Goal: Navigation & Orientation: Find specific page/section

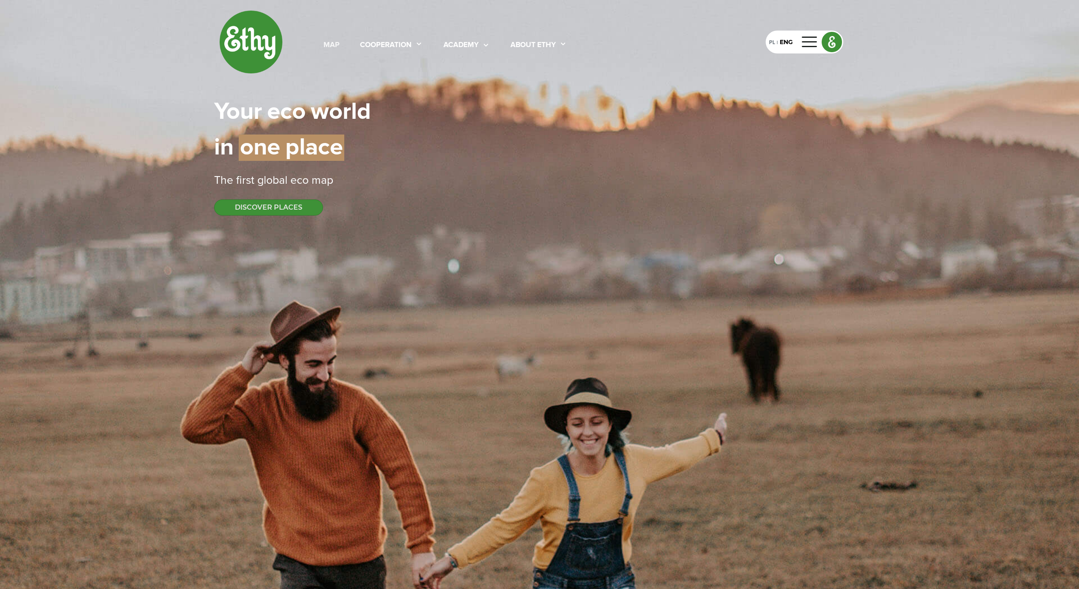
click at [337, 49] on div "map" at bounding box center [332, 45] width 16 height 11
click at [330, 44] on div "map" at bounding box center [332, 45] width 16 height 11
click at [537, 123] on div "Your | eco | world in | one | place" at bounding box center [539, 129] width 651 height 71
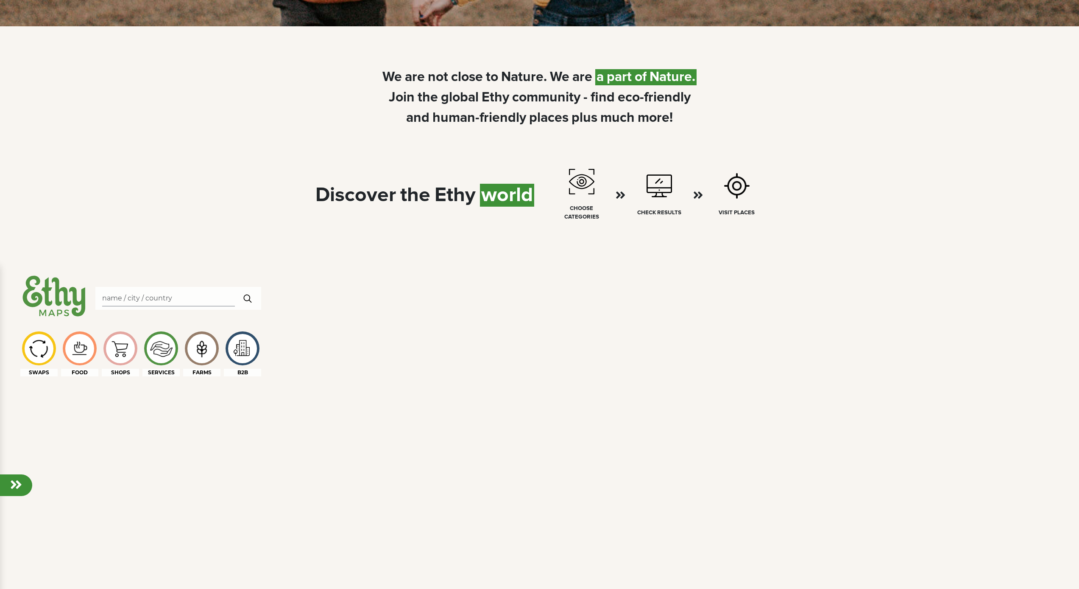
click at [299, 121] on div "We | are | not | close | to | Nature. | We | are | a | part | of | Nature. Join…" at bounding box center [539, 97] width 641 height 61
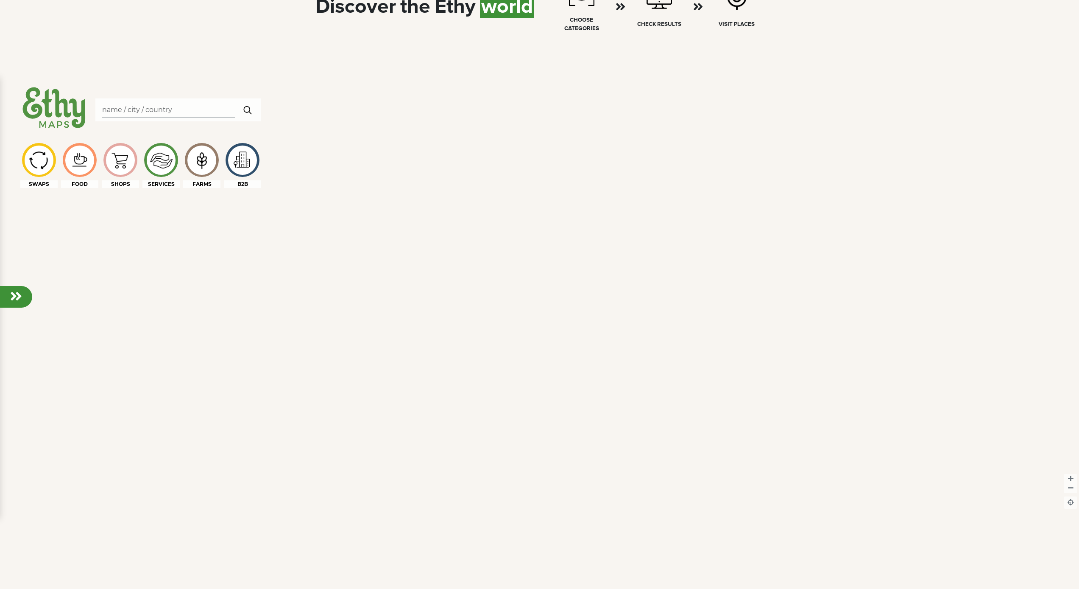
scroll to position [771, 0]
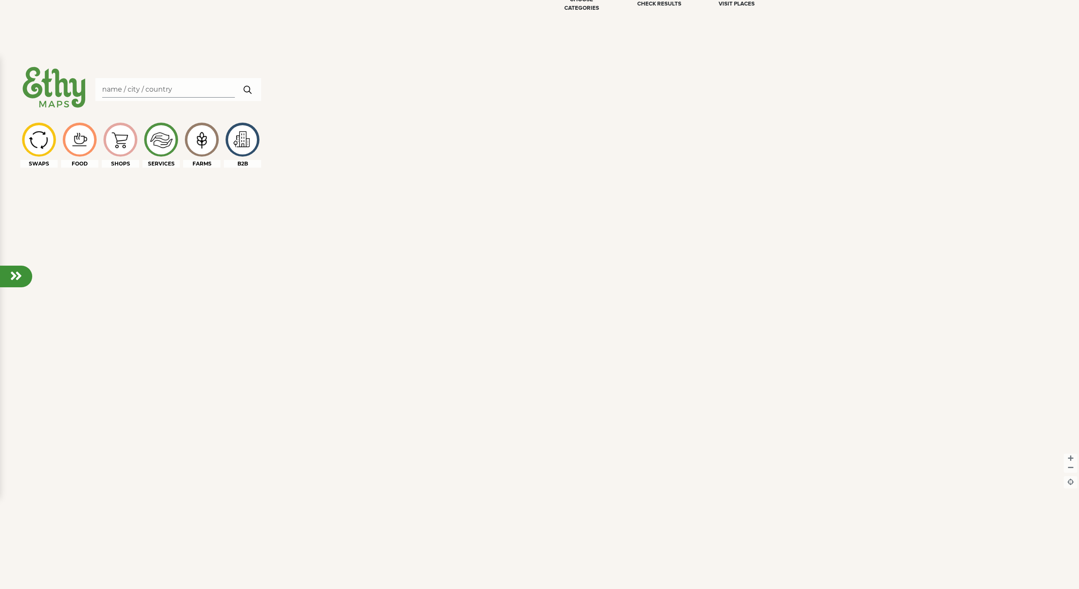
click at [75, 97] on img at bounding box center [54, 88] width 68 height 49
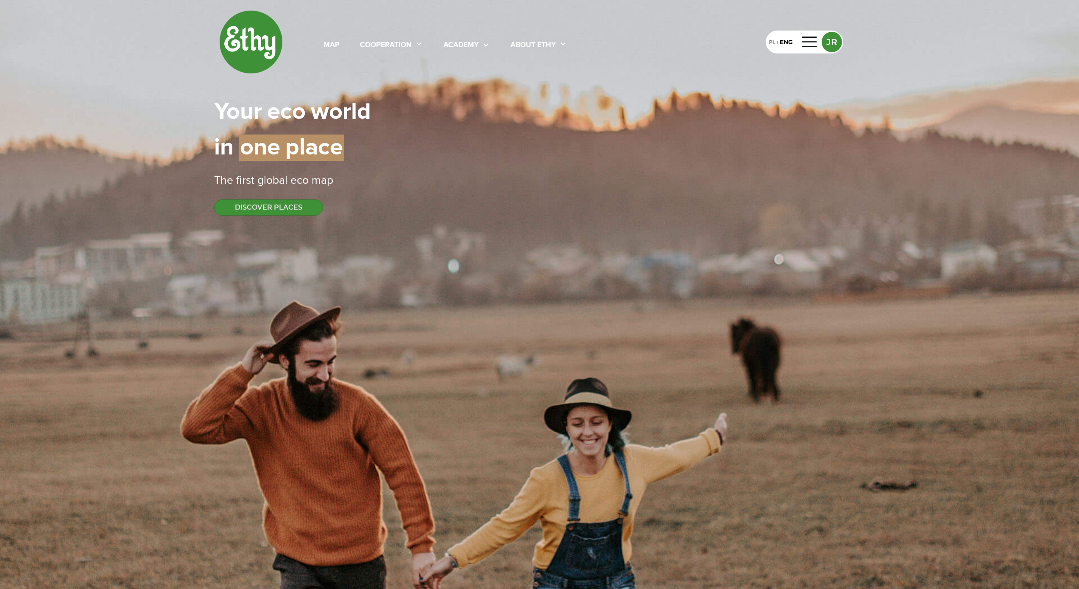
select select
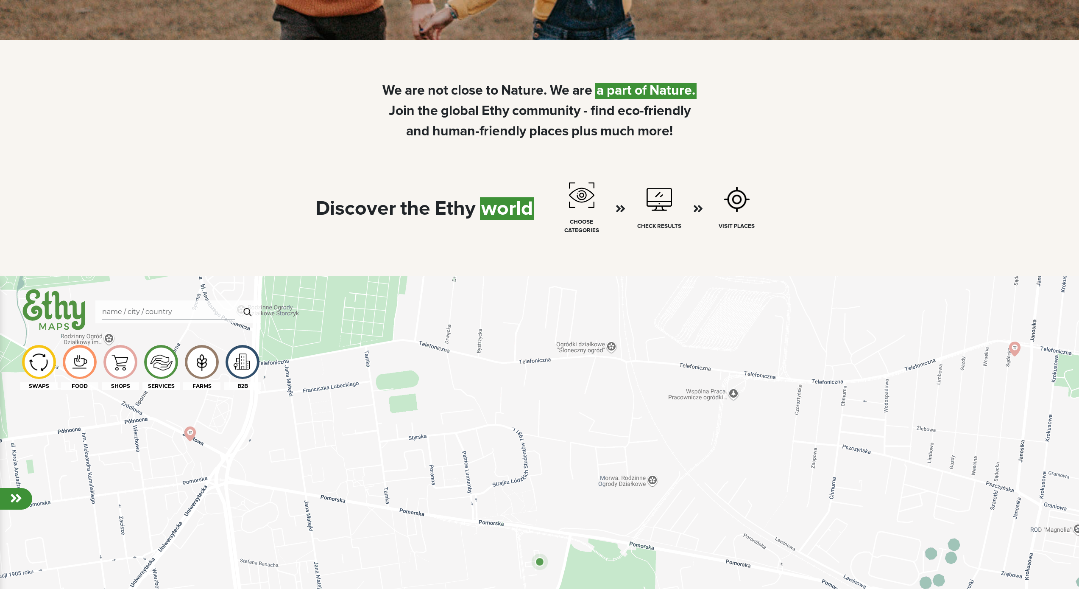
scroll to position [685, 0]
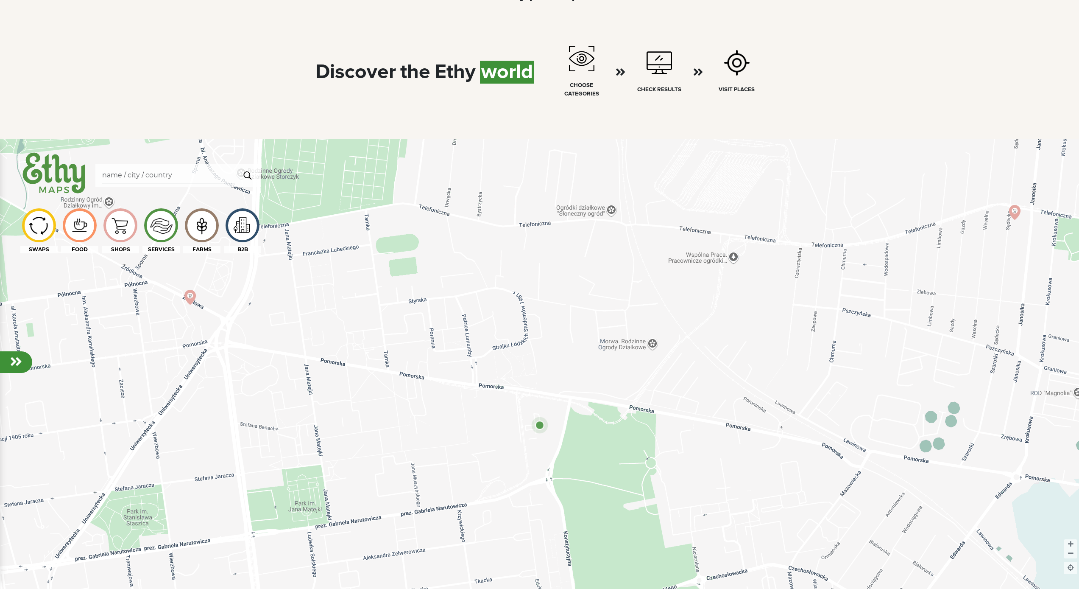
click at [51, 179] on img at bounding box center [54, 173] width 68 height 49
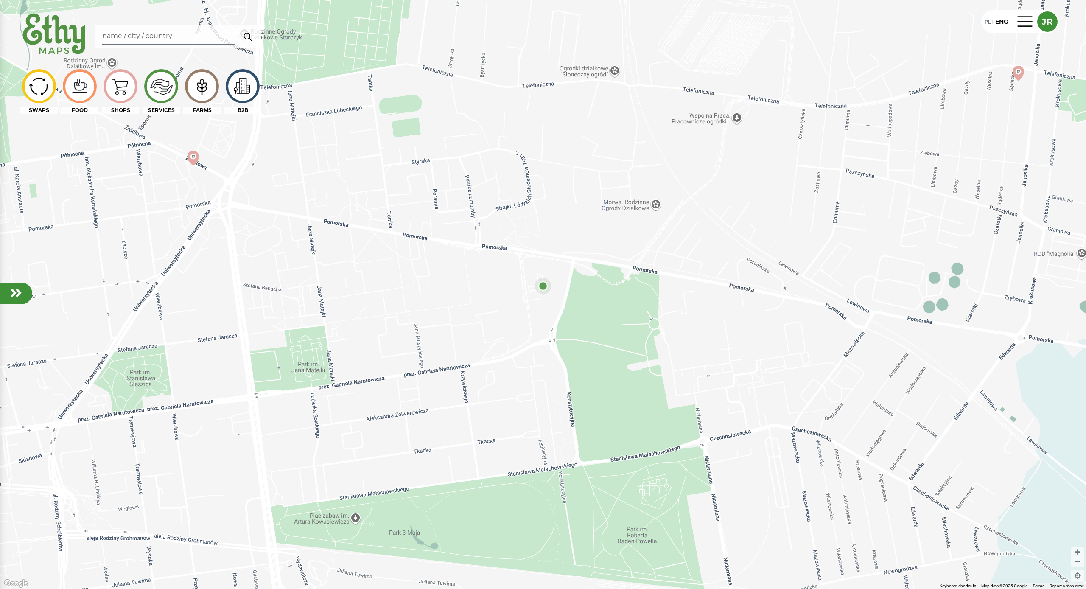
click at [10, 302] on div at bounding box center [16, 293] width 32 height 22
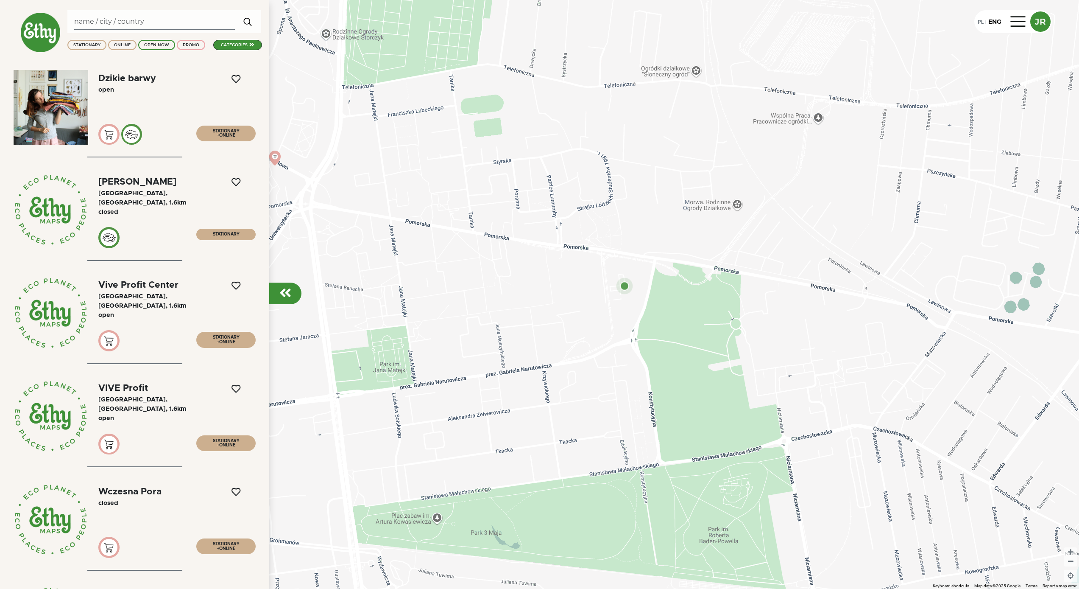
click at [243, 45] on div "categories" at bounding box center [234, 45] width 27 height 6
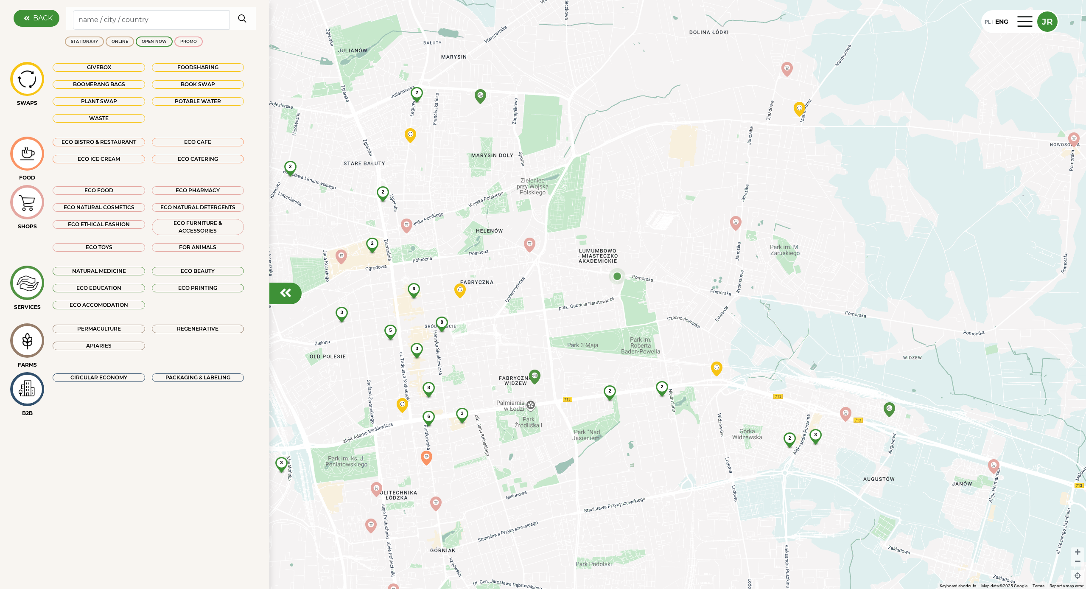
drag, startPoint x: 493, startPoint y: 317, endPoint x: 550, endPoint y: 308, distance: 57.5
click at [550, 308] on div "2 2 8 6 3 3 8 5 6 2 2 2 3 2 3 2 3 2 2 2" at bounding box center [543, 294] width 1086 height 589
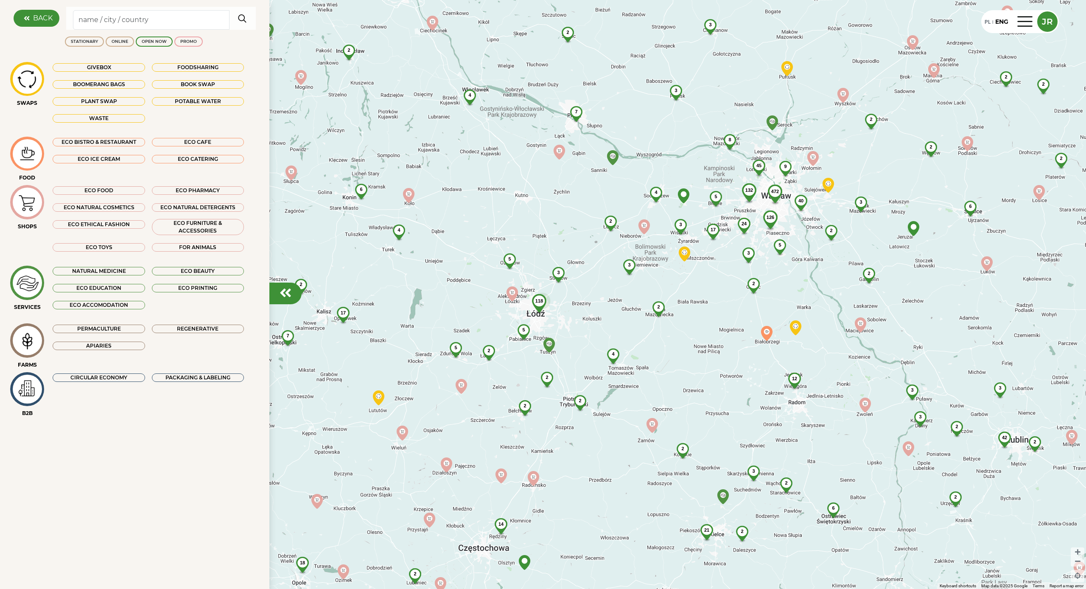
drag, startPoint x: 566, startPoint y: 249, endPoint x: 534, endPoint y: 283, distance: 47.1
click at [535, 283] on div "118 5 3 5 2 2 4 3 5 2 2 2 2 4 3 4 17 7 17 2 5 3 2 6 24 4 14 132 2 126 5 8 3 45 …" at bounding box center [543, 294] width 1086 height 589
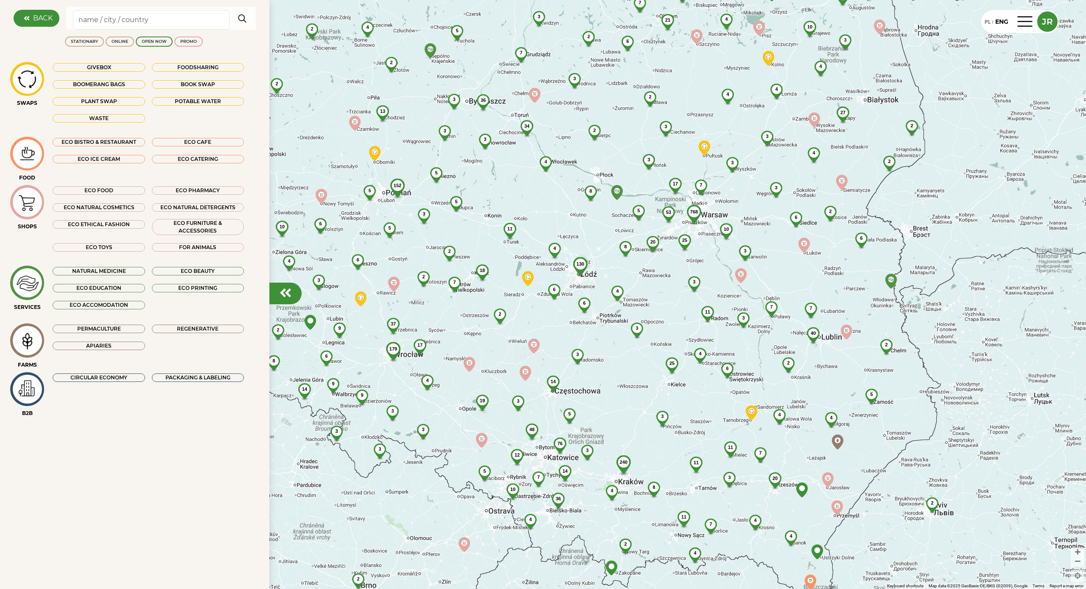
drag, startPoint x: 620, startPoint y: 270, endPoint x: 621, endPoint y: 278, distance: 8.2
click at [621, 278] on div "130 4 6 6 4 8 8 20 5 11 3 3 2 18 53 25 4 3 14 768 17 3 7 2 25 2 11 5 7 34 4 10 …" at bounding box center [543, 294] width 1086 height 589
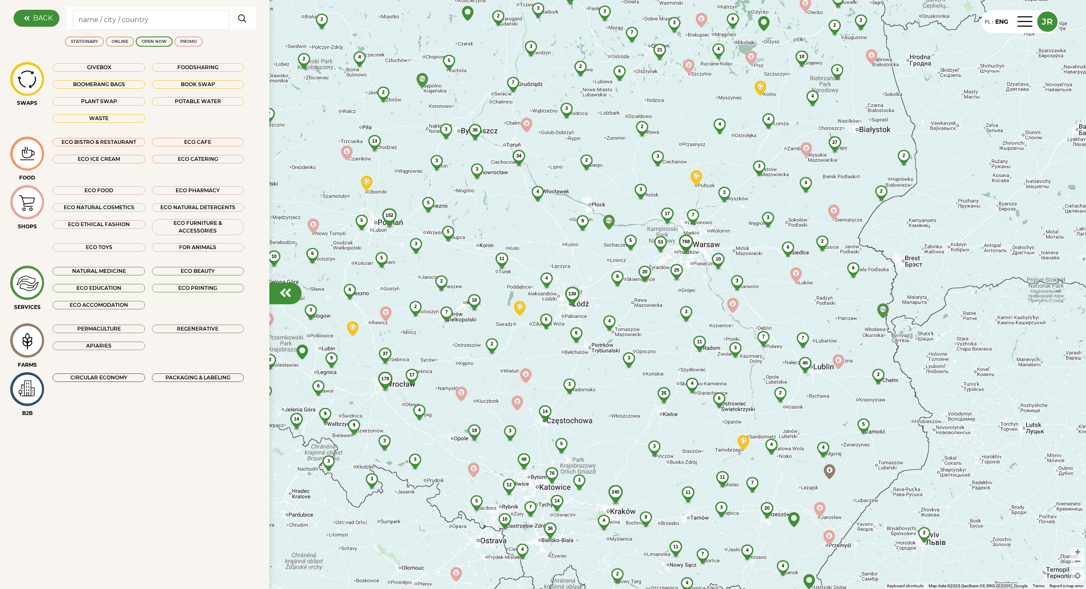
drag, startPoint x: 614, startPoint y: 286, endPoint x: 629, endPoint y: 302, distance: 22.2
click at [629, 302] on div "130 4 6 6 4 8 8 20 5 11 3 3 2 18 53 25 4 3 14 768 17 3 7 2 25 2 11 5 7 34 4 10 …" at bounding box center [543, 294] width 1086 height 589
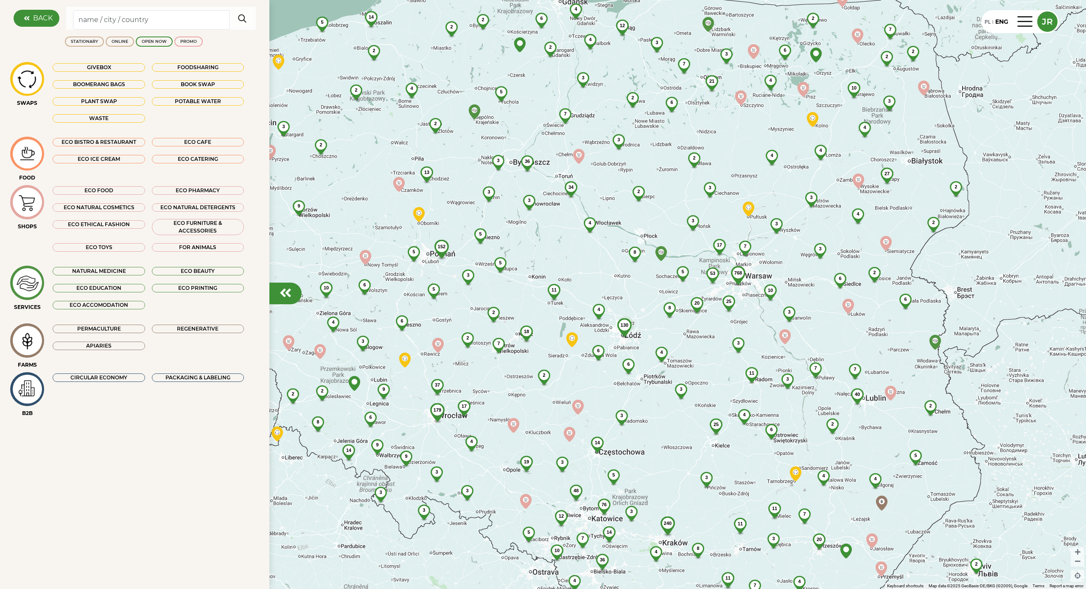
drag, startPoint x: 597, startPoint y: 294, endPoint x: 565, endPoint y: 357, distance: 70.0
click at [646, 321] on div "130 4 6 6 4 8 8 20 5 11 3 3 2 18 53 25 4 3 14 768 17 3 7 2 25 2 11 5 7 34 4 10 …" at bounding box center [543, 294] width 1086 height 589
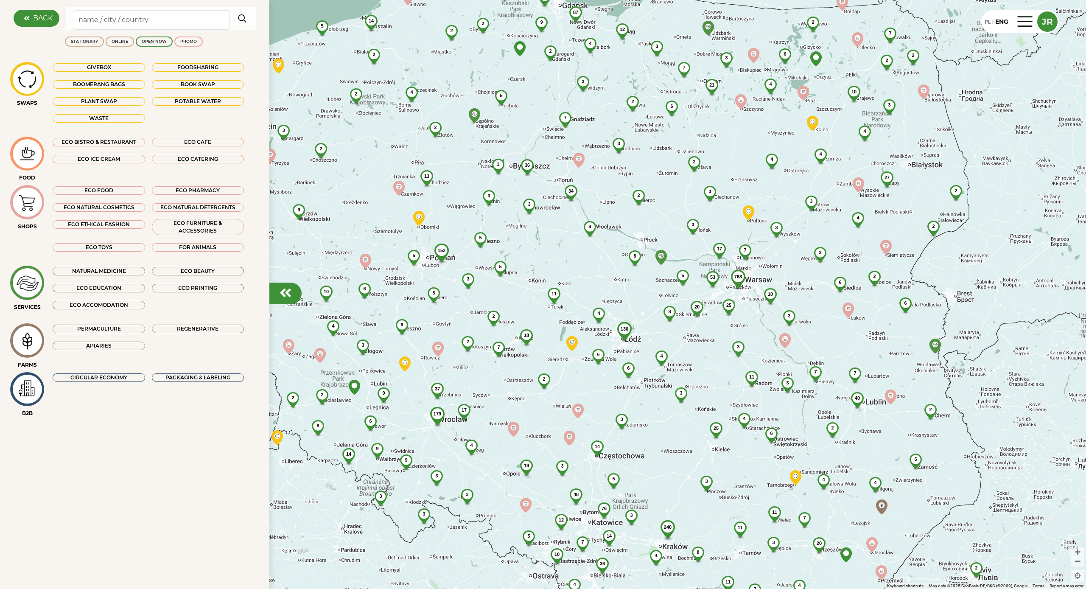
click at [32, 382] on img at bounding box center [27, 388] width 28 height 25
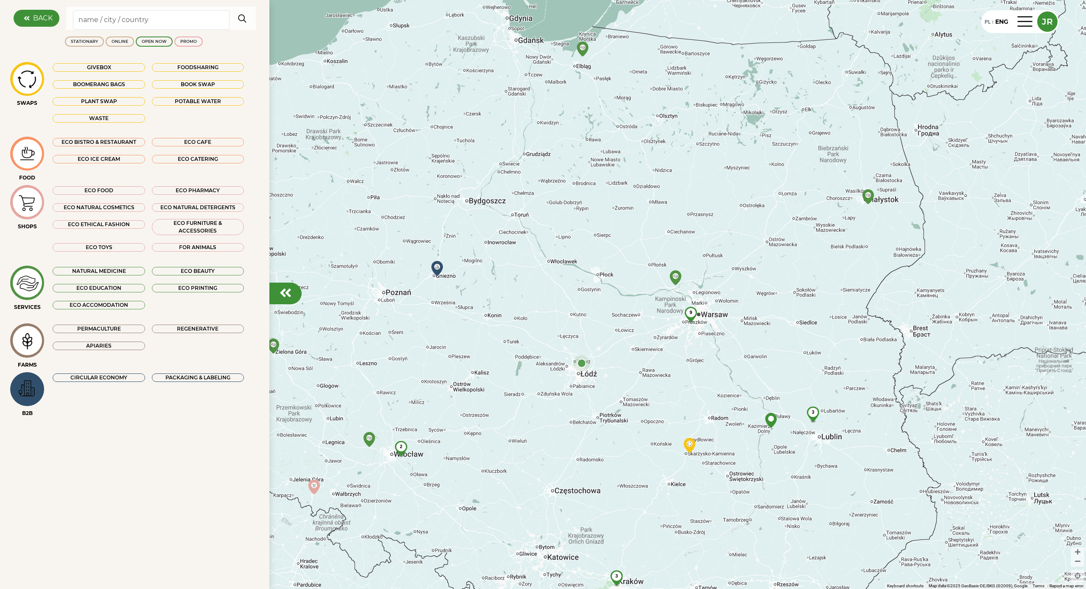
drag, startPoint x: 595, startPoint y: 332, endPoint x: 566, endPoint y: 352, distance: 34.7
click at [562, 357] on div "9 2 3 3" at bounding box center [543, 294] width 1086 height 589
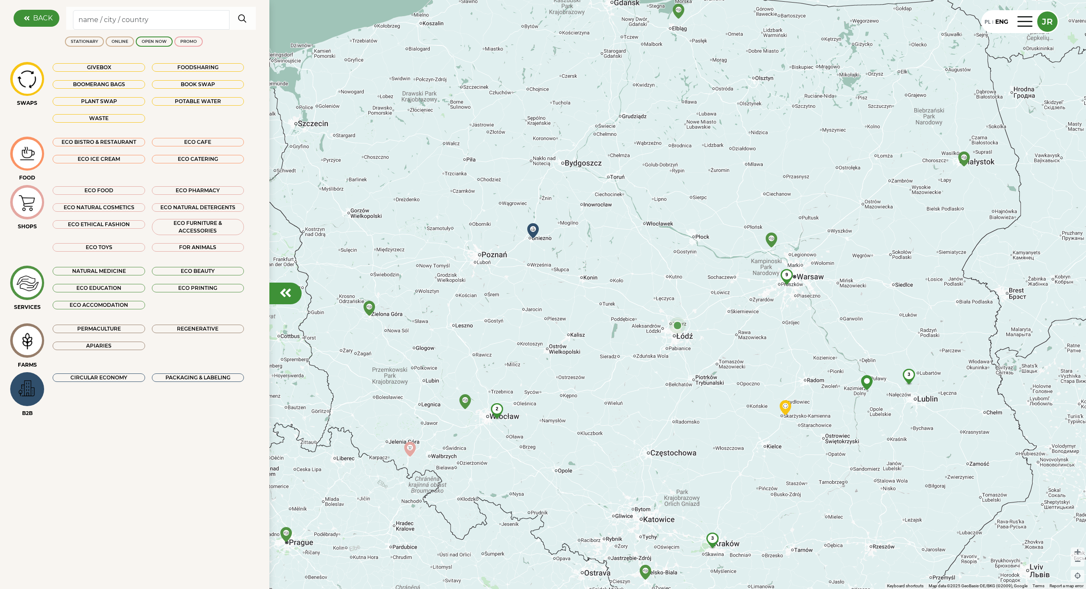
drag, startPoint x: 602, startPoint y: 344, endPoint x: 659, endPoint y: 322, distance: 61.3
click at [659, 322] on div "9 2 3 3" at bounding box center [543, 294] width 1086 height 589
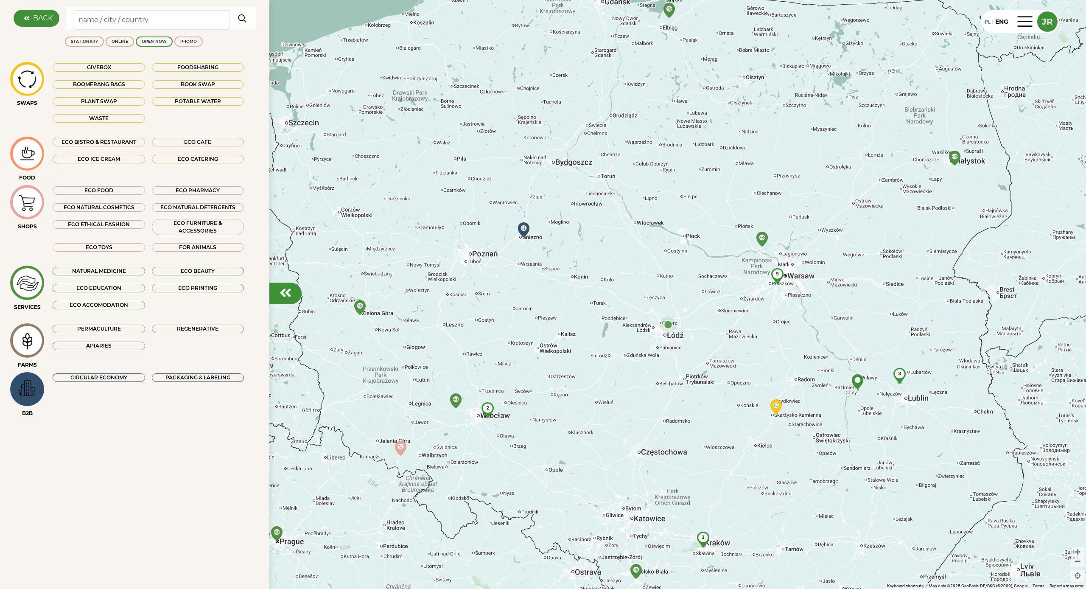
drag, startPoint x: 586, startPoint y: 309, endPoint x: 574, endPoint y: 308, distance: 11.9
click at [576, 307] on div "9 2 3 3" at bounding box center [543, 294] width 1086 height 589
click at [136, 377] on div "CIRCULAR ECONOMY" at bounding box center [99, 377] width 92 height 8
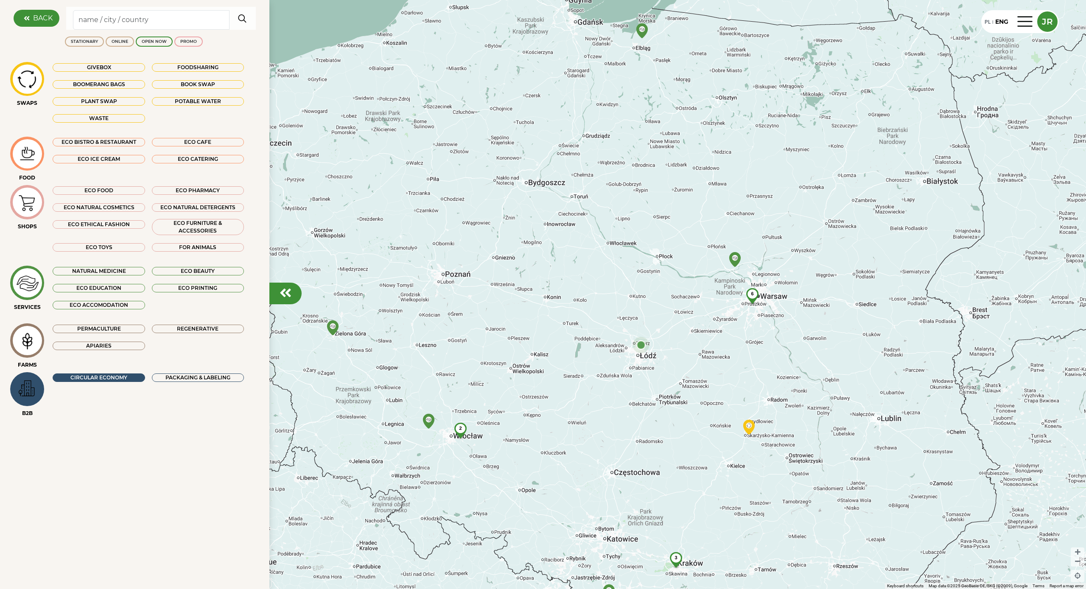
drag, startPoint x: 562, startPoint y: 297, endPoint x: 534, endPoint y: 318, distance: 34.8
click at [534, 318] on div "6 2 3" at bounding box center [543, 294] width 1086 height 589
click at [189, 379] on div "PACKAGING & LABELING" at bounding box center [198, 377] width 92 height 8
click at [30, 387] on img at bounding box center [27, 388] width 28 height 25
click at [39, 336] on img at bounding box center [27, 340] width 28 height 27
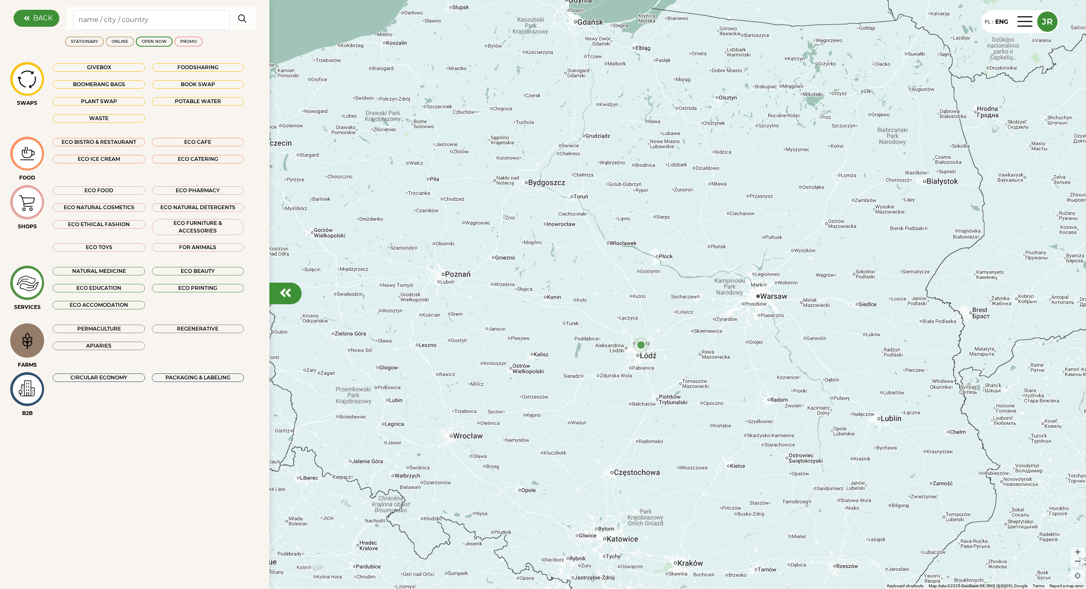
click at [129, 323] on div "Permaculture" at bounding box center [98, 328] width 99 height 10
click at [125, 332] on div "Permaculture" at bounding box center [99, 328] width 92 height 8
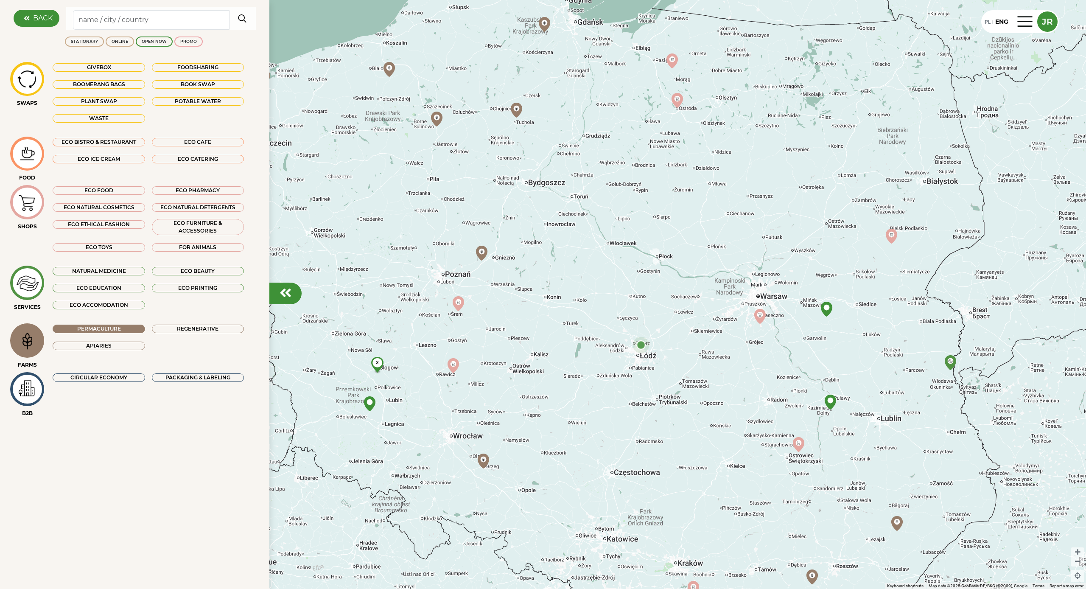
click at [203, 328] on div "Regenerative" at bounding box center [198, 328] width 92 height 8
click at [140, 343] on div "Apiaries" at bounding box center [99, 345] width 92 height 8
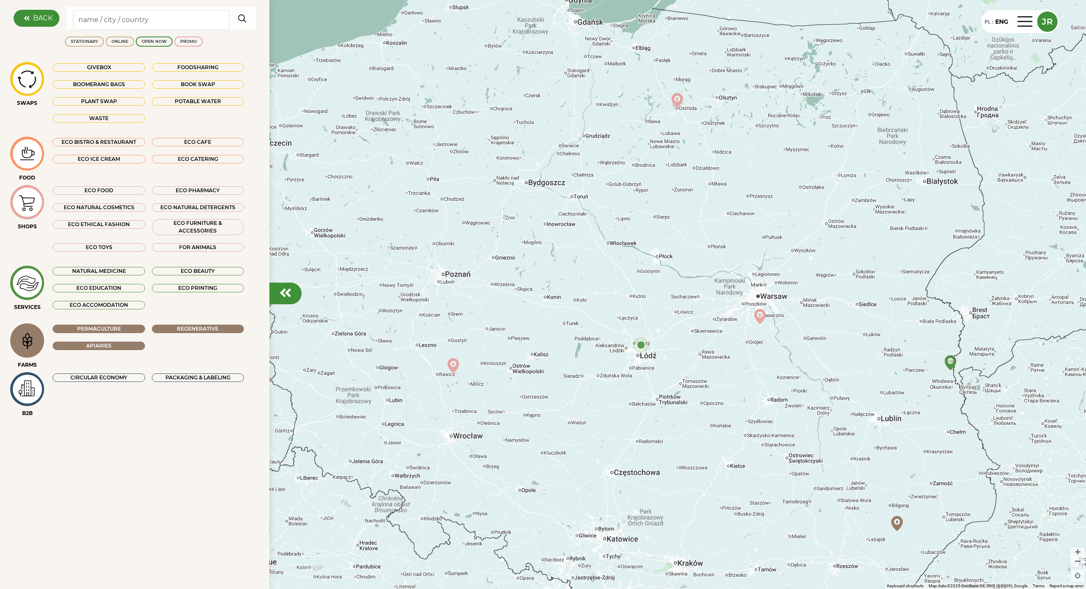
click at [186, 344] on div "Permaculture Regenerative Apiaries" at bounding box center [148, 340] width 205 height 34
click at [96, 325] on div "Permaculture" at bounding box center [99, 328] width 92 height 8
click at [105, 345] on div "Apiaries" at bounding box center [99, 345] width 92 height 8
click at [186, 325] on div "Regenerative" at bounding box center [198, 328] width 92 height 8
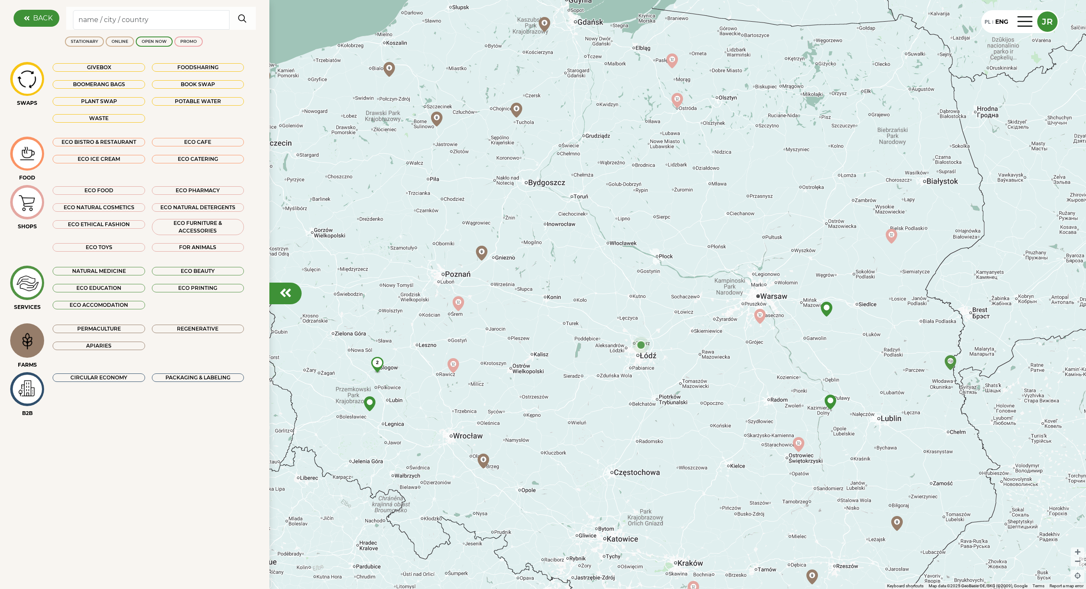
click at [31, 339] on img at bounding box center [27, 340] width 28 height 27
click at [37, 386] on img at bounding box center [27, 388] width 28 height 25
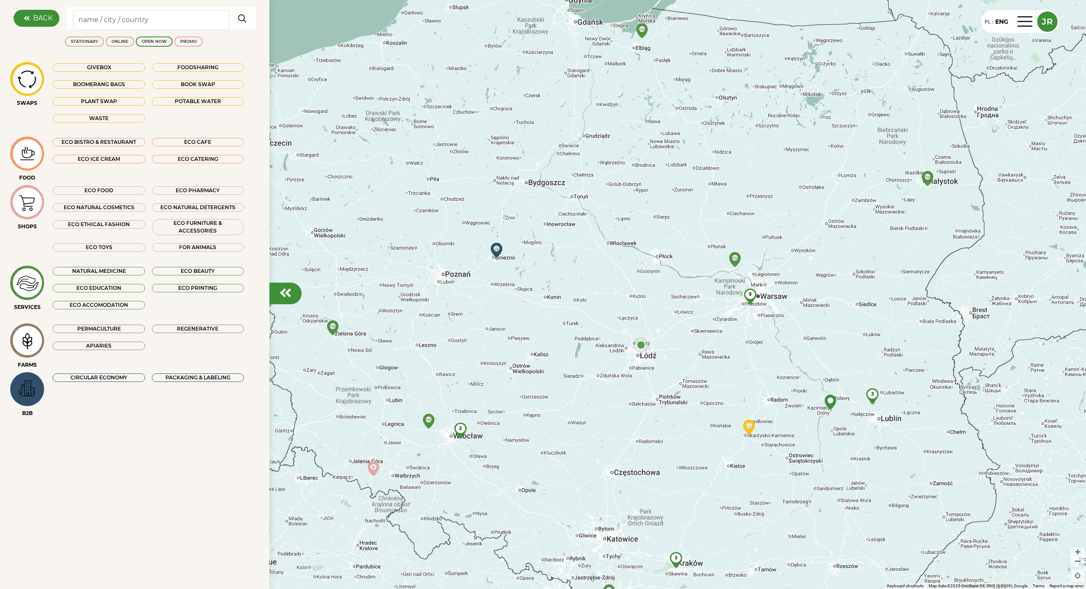
click at [131, 377] on div "CIRCULAR ECONOMY" at bounding box center [99, 377] width 92 height 8
click at [201, 377] on div "PACKAGING & LABELING" at bounding box center [198, 377] width 92 height 8
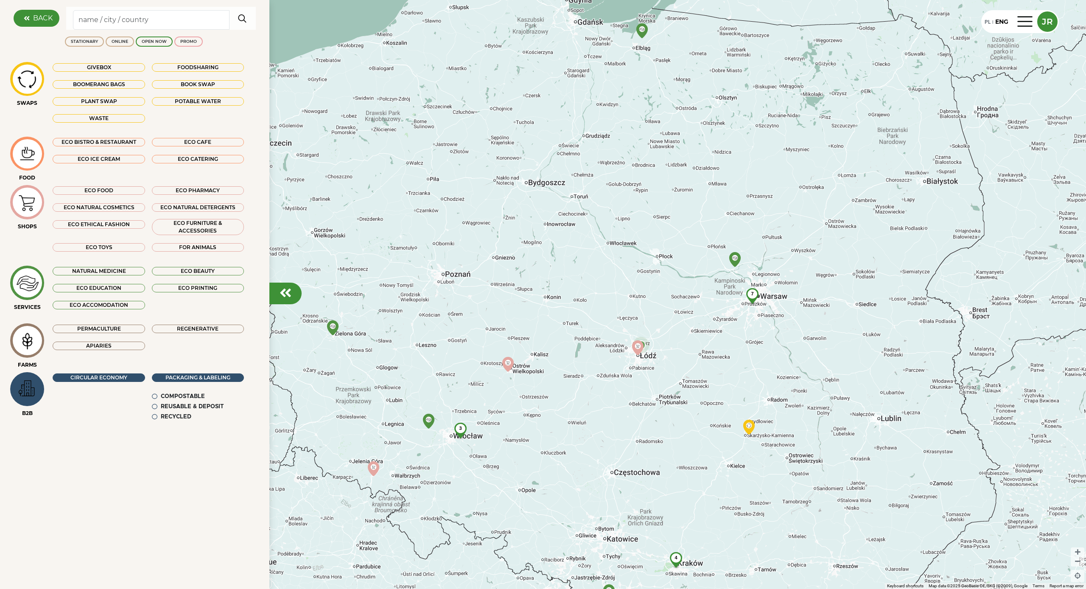
click at [187, 394] on div "COMPOSTABLE" at bounding box center [183, 396] width 44 height 8
click at [189, 403] on div "REUSABLE & DEPOSIT" at bounding box center [192, 406] width 63 height 8
click at [183, 413] on div "RECYCLED" at bounding box center [176, 417] width 31 height 8
click at [7, 390] on div "SWAPS Givebox Foodsharing Boomerang bags Book swap Plant swap Potable water Was…" at bounding box center [135, 248] width 256 height 373
click at [18, 389] on img at bounding box center [27, 388] width 28 height 25
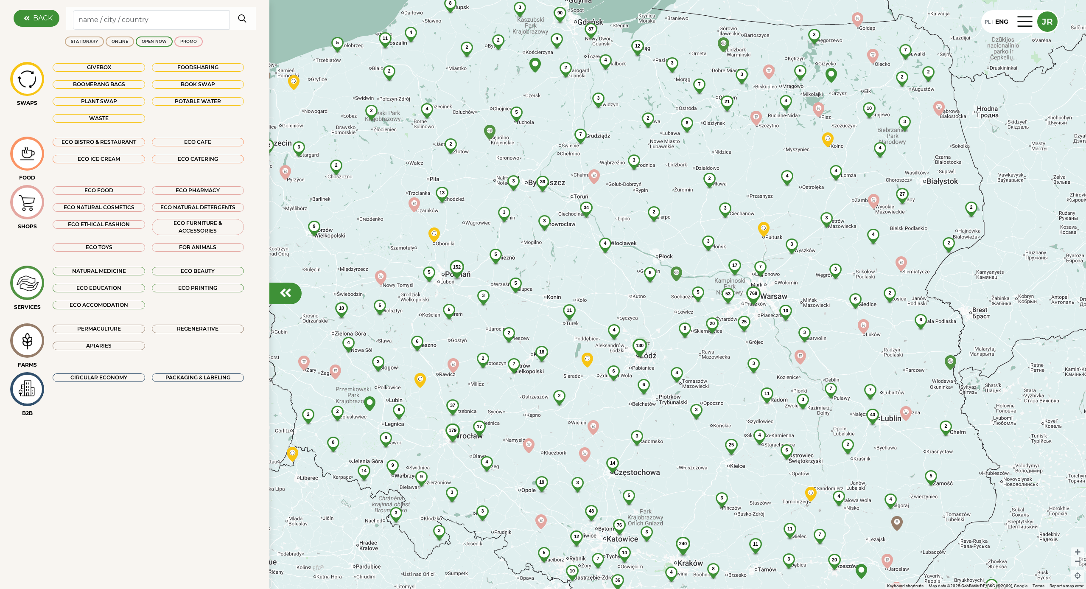
click at [189, 378] on div "PACKAGING & LABELING" at bounding box center [198, 377] width 92 height 8
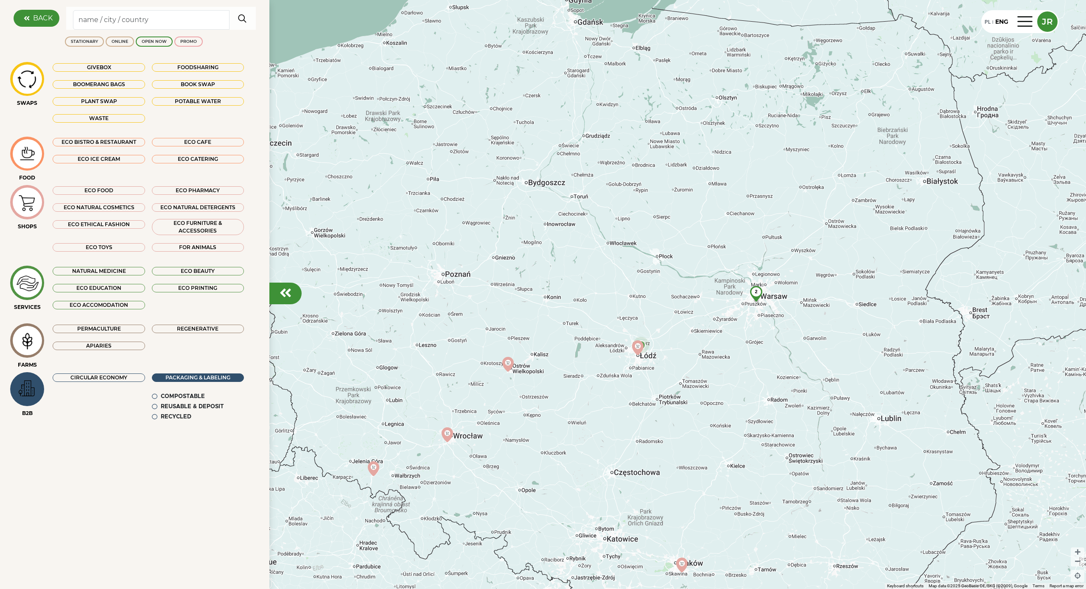
click at [196, 394] on div "COMPOSTABLE" at bounding box center [183, 396] width 44 height 8
click at [196, 404] on div "REUSABLE & DEPOSIT" at bounding box center [192, 406] width 63 height 8
click at [202, 408] on div "REUSABLE & DEPOSIT" at bounding box center [192, 406] width 63 height 8
click at [59, 454] on div "BACK STATIONARY ONLINE OPEN NOW PROMO SWAPS Givebox Foodsharing Boomerang bags …" at bounding box center [134, 294] width 269 height 589
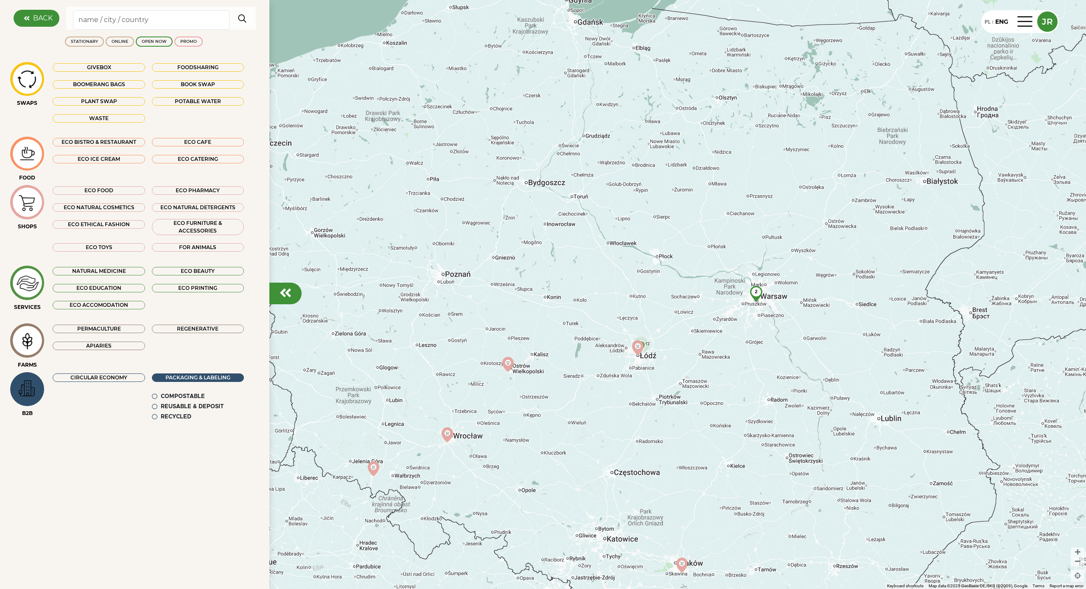
click at [35, 395] on img at bounding box center [27, 388] width 28 height 25
click at [35, 386] on img at bounding box center [27, 388] width 28 height 25
click at [116, 375] on div "CIRCULAR ECONOMY" at bounding box center [99, 377] width 92 height 8
click at [102, 375] on div "CIRCULAR ECONOMY" at bounding box center [99, 377] width 92 height 8
click at [185, 375] on div "PACKAGING & LABELING" at bounding box center [198, 377] width 92 height 8
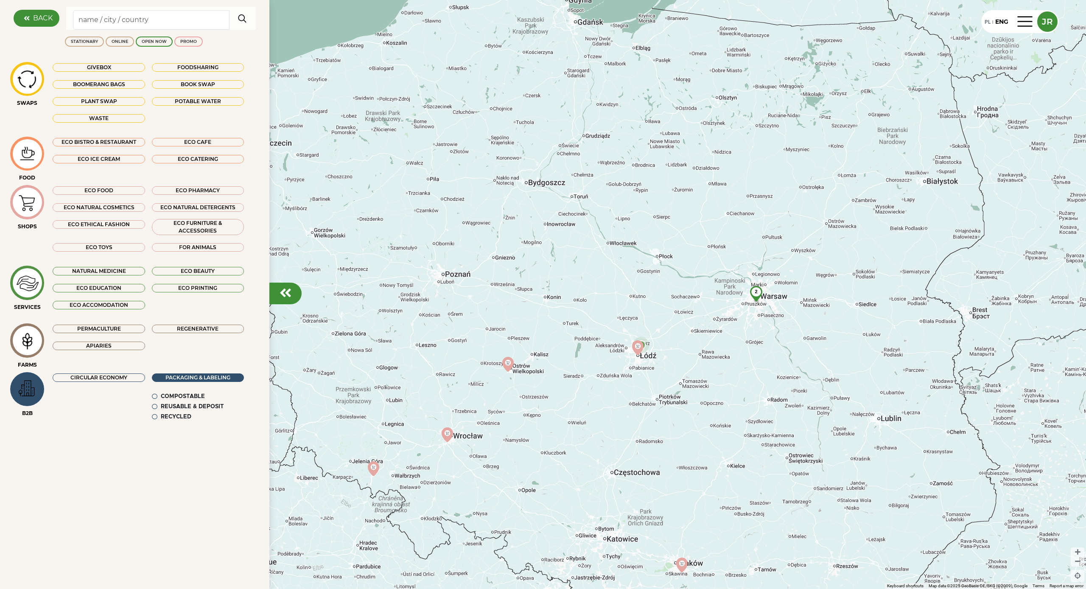
click at [185, 391] on div "PACKAGING & LABELING COMPOSTABLE REUSABLE & DEPOSIT RECYCLED" at bounding box center [197, 396] width 99 height 49
click at [185, 394] on div "COMPOSTABLE" at bounding box center [183, 396] width 44 height 8
click at [31, 159] on img at bounding box center [27, 153] width 28 height 21
click at [79, 144] on div "ECO BISTRO & RESTAURANT" at bounding box center [99, 142] width 92 height 8
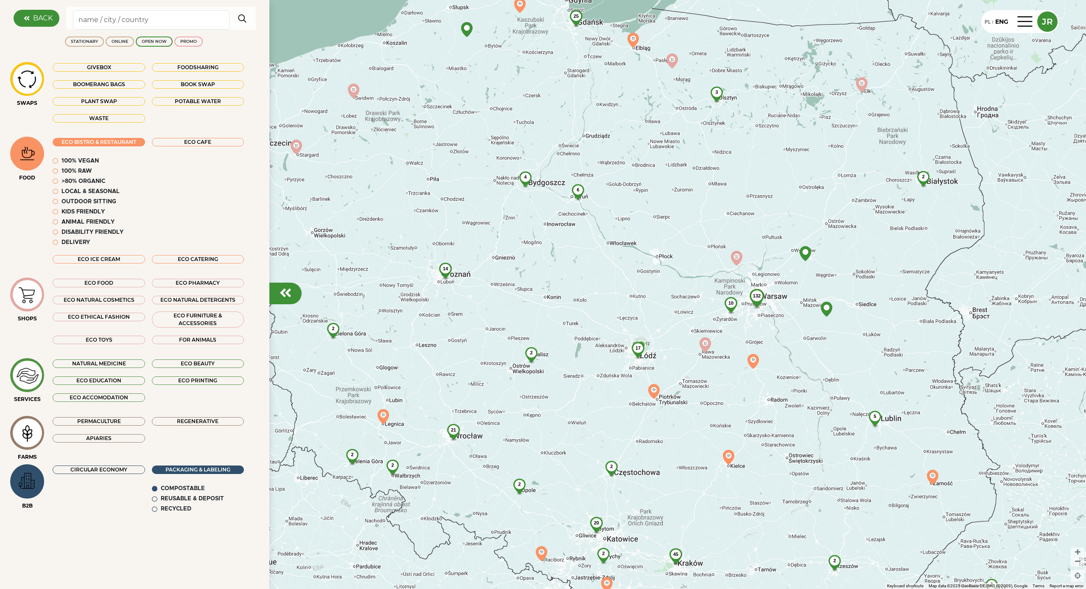
click at [101, 219] on div "Animal friendly" at bounding box center [87, 222] width 53 height 8
click at [103, 220] on div "Animal friendly" at bounding box center [87, 222] width 53 height 8
drag, startPoint x: 38, startPoint y: 133, endPoint x: 38, endPoint y: 137, distance: 4.3
click at [38, 134] on div "SWAPS Givebox Foodsharing Boomerang bags Book swap Plant swap Potable water Was…" at bounding box center [135, 294] width 256 height 465
click at [35, 141] on div at bounding box center [27, 153] width 29 height 29
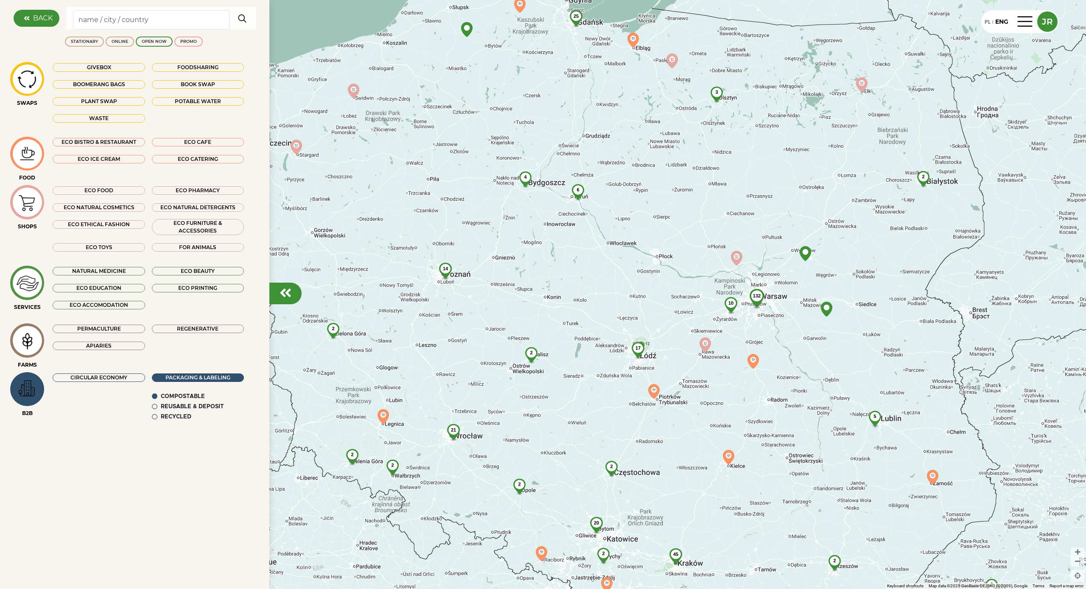
click at [40, 223] on div "SHOPS" at bounding box center [27, 227] width 34 height 8
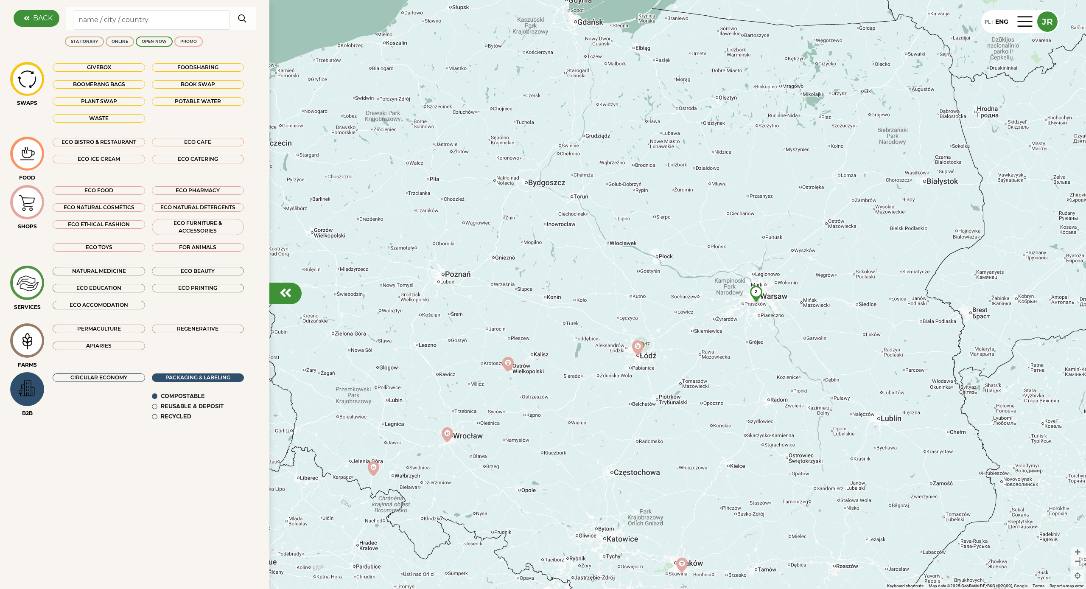
click at [38, 215] on div at bounding box center [27, 201] width 29 height 29
click at [100, 189] on div "ECO FOOD" at bounding box center [99, 190] width 92 height 8
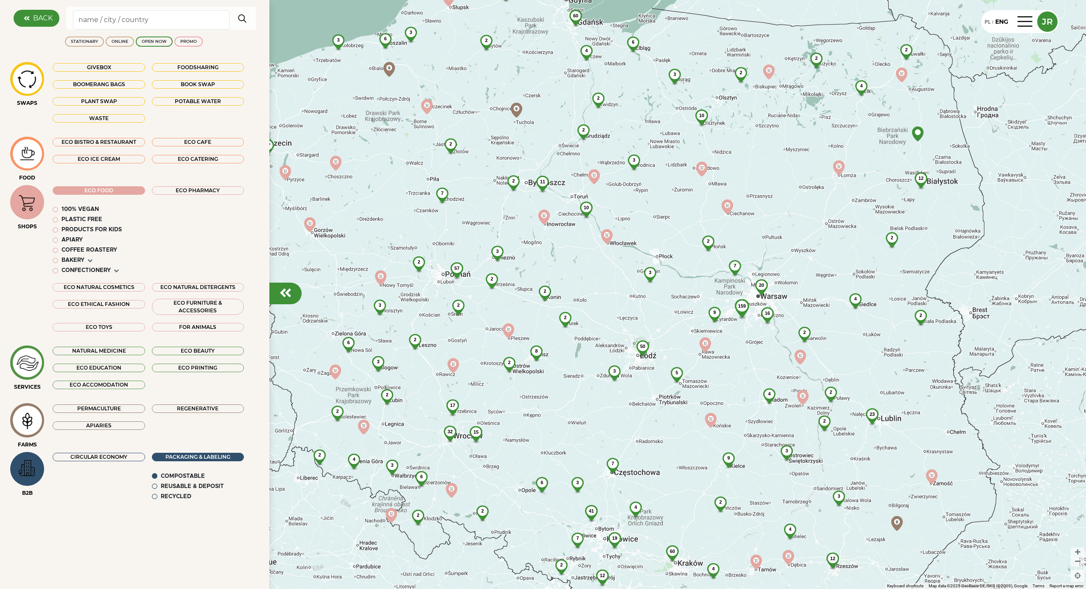
click at [116, 268] on em at bounding box center [116, 270] width 5 height 7
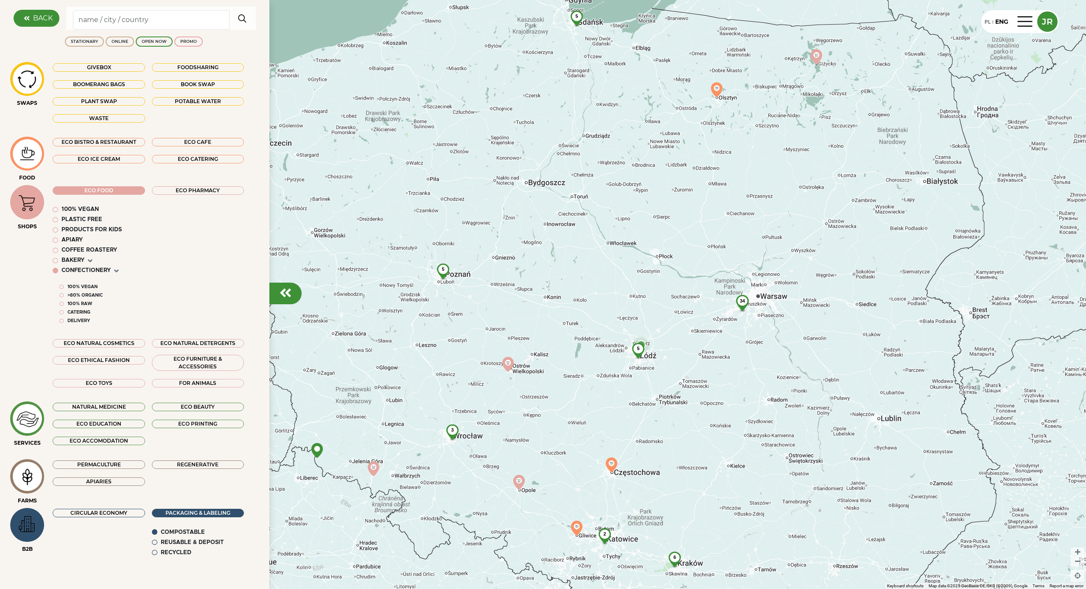
click at [194, 528] on div "COMPOSTABLE" at bounding box center [183, 532] width 44 height 8
click at [59, 526] on div "CIRCULAR ECONOMY" at bounding box center [98, 532] width 99 height 49
click at [35, 520] on img at bounding box center [27, 524] width 28 height 25
click at [31, 518] on img at bounding box center [27, 524] width 28 height 25
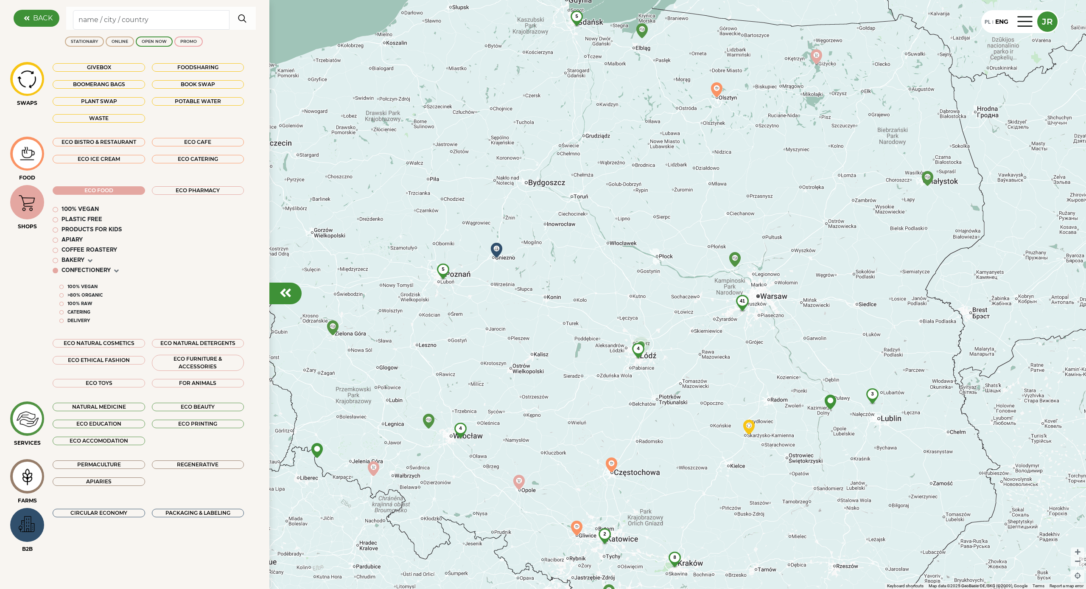
click at [185, 508] on div "PACKAGING & LABELING" at bounding box center [198, 512] width 92 height 8
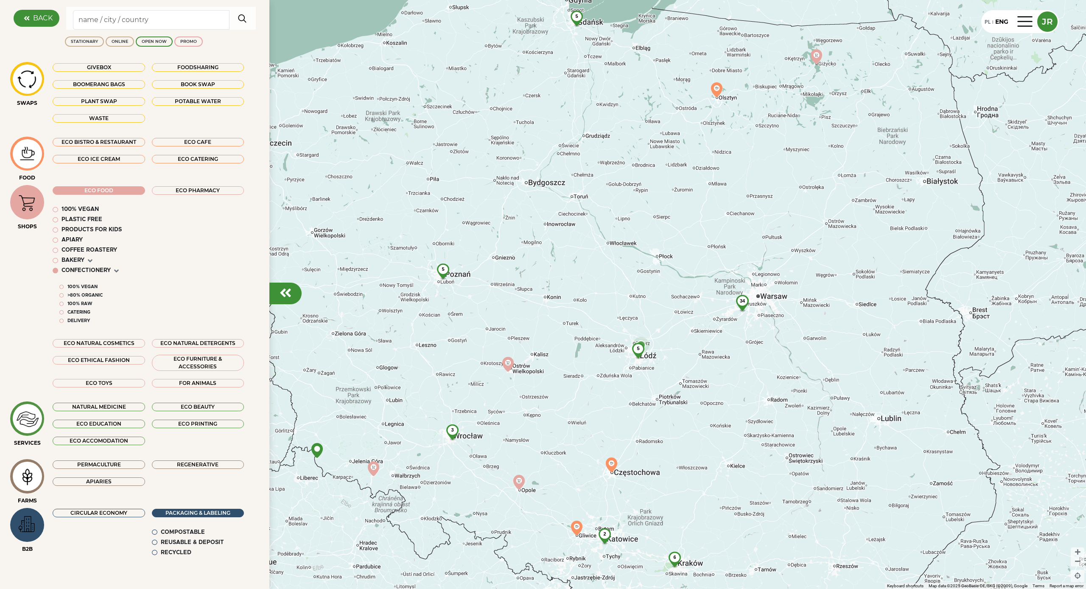
click at [182, 528] on div "COMPOSTABLE" at bounding box center [183, 532] width 44 height 8
click at [182, 538] on div "REUSABLE & DEPOSIT" at bounding box center [192, 542] width 63 height 8
click at [179, 548] on div "RECYCLED" at bounding box center [176, 552] width 31 height 8
click at [184, 508] on div "PACKAGING & LABELING" at bounding box center [198, 512] width 92 height 8
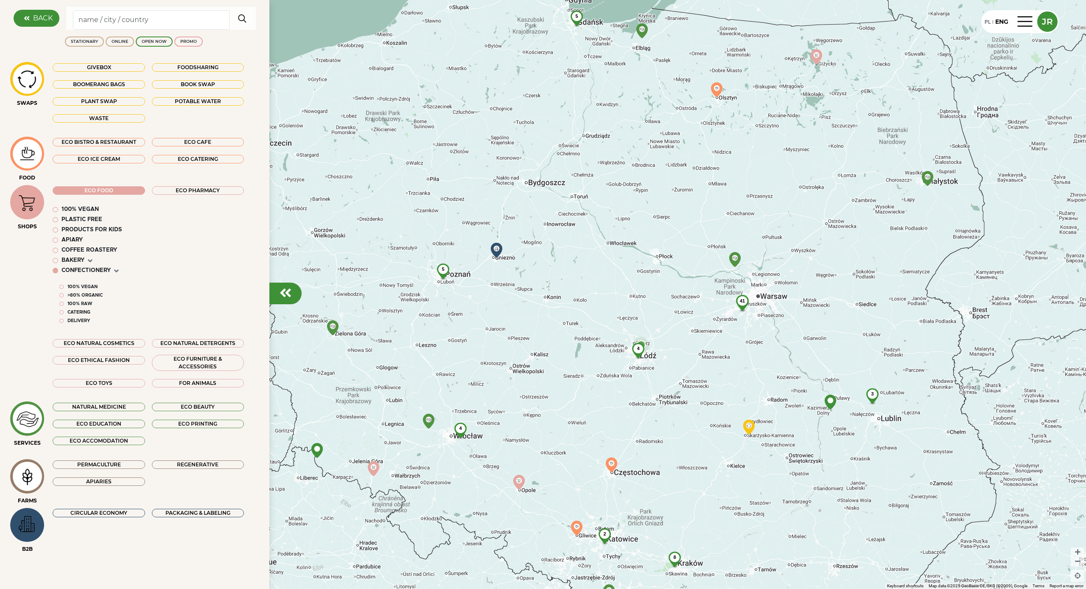
click at [25, 513] on img at bounding box center [27, 524] width 28 height 25
click at [32, 221] on div "SHOPS" at bounding box center [27, 207] width 34 height 45
click at [27, 211] on img at bounding box center [27, 202] width 28 height 27
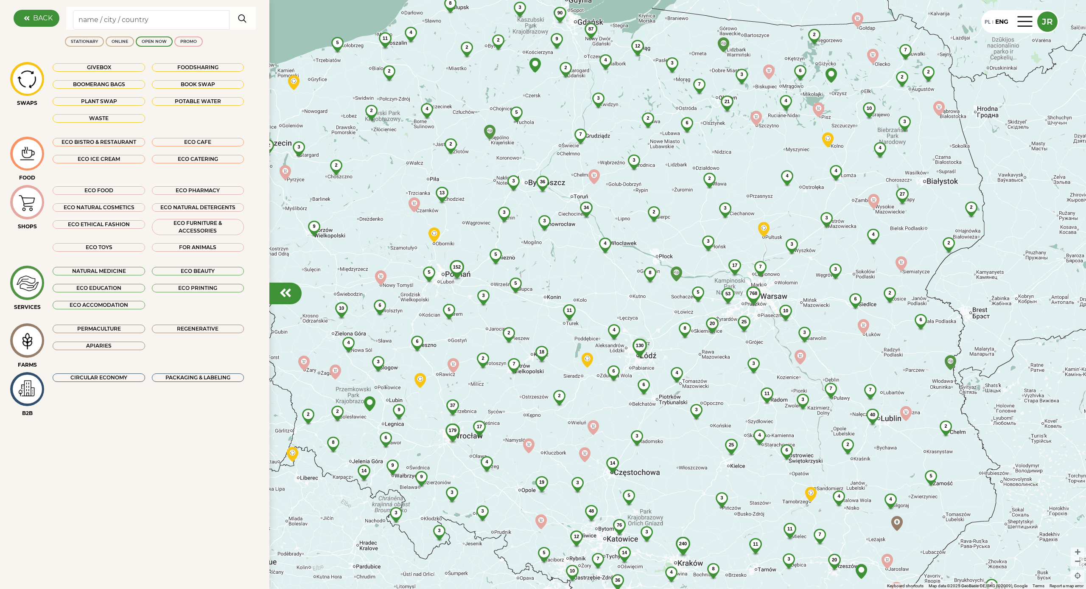
click at [28, 207] on img at bounding box center [27, 202] width 28 height 27
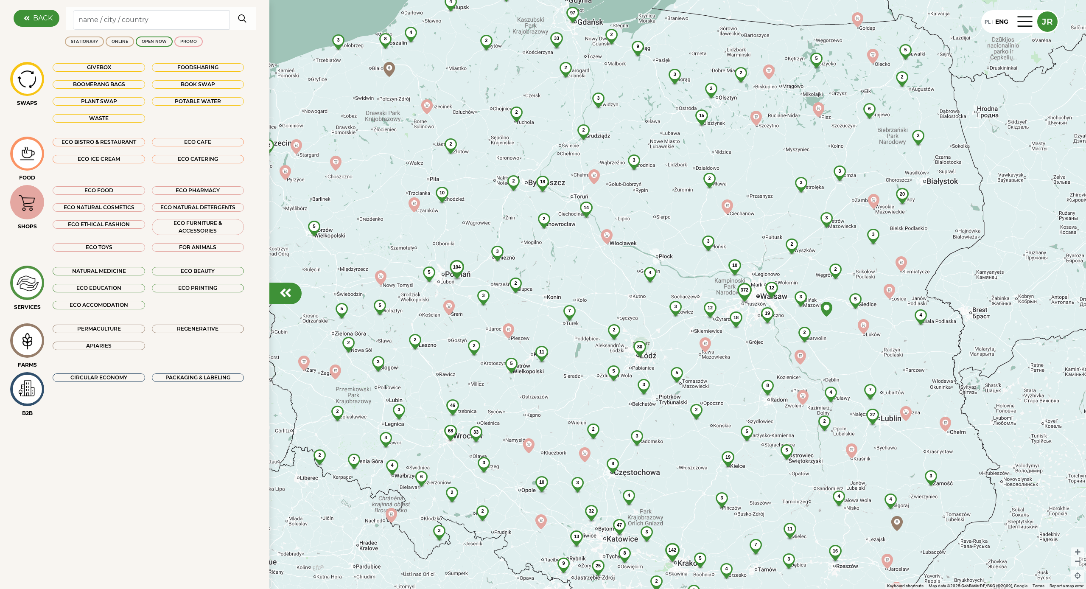
click at [120, 192] on div "ECO FOOD" at bounding box center [99, 190] width 92 height 8
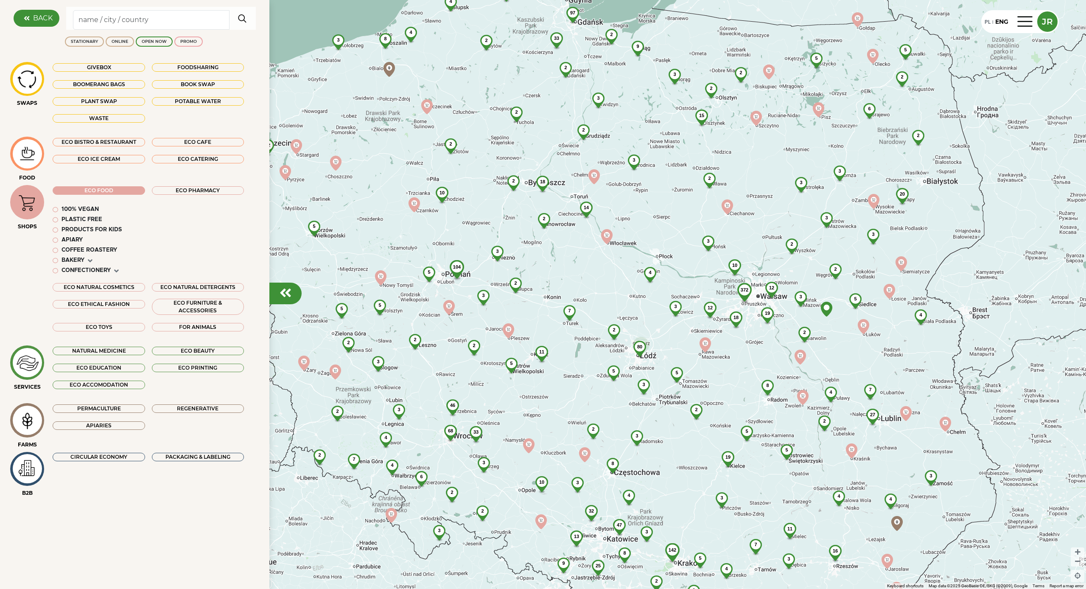
click at [203, 187] on div "ECO PHARMACY" at bounding box center [198, 190] width 92 height 8
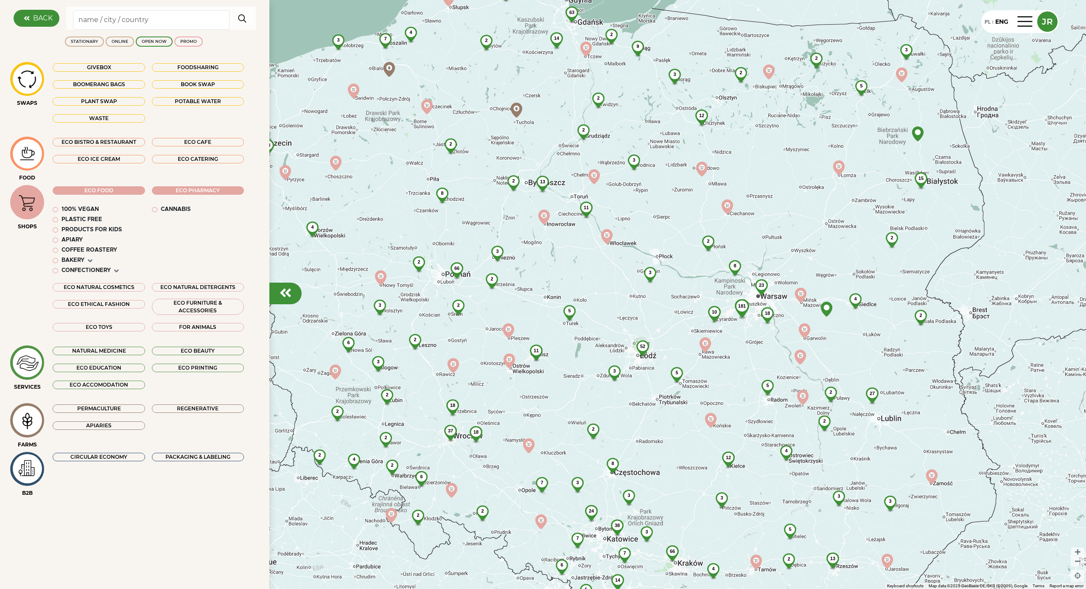
click at [79, 206] on div "100% vegan" at bounding box center [79, 209] width 37 height 8
click at [80, 218] on div "Plastic free" at bounding box center [81, 219] width 41 height 8
click at [84, 234] on div "100% vegan Plastic free Products for kids APIARY COFFEE ROASTERY BAKERY CONFECT…" at bounding box center [99, 240] width 92 height 70
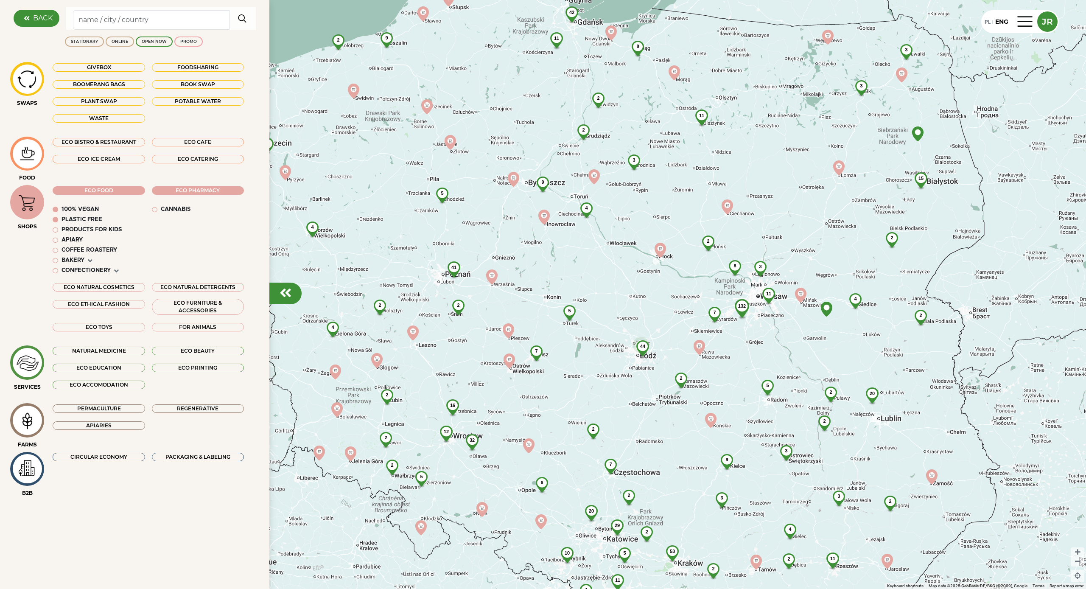
click at [84, 230] on div "Products for kids" at bounding box center [91, 230] width 60 height 8
click at [80, 236] on div "APIARY" at bounding box center [71, 240] width 21 height 8
click at [79, 246] on div "COFFEE ROASTERY" at bounding box center [89, 250] width 56 height 8
click at [77, 256] on div "BAKERY" at bounding box center [72, 260] width 23 height 8
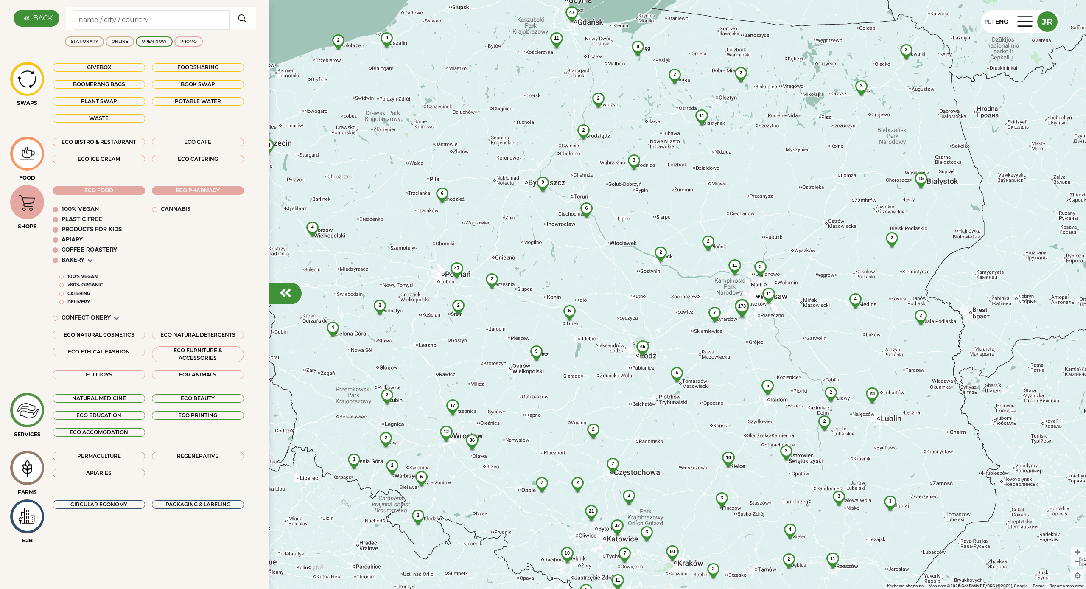
click at [83, 268] on div "100% vegan >80% Organic Catering Delivery" at bounding box center [99, 288] width 92 height 47
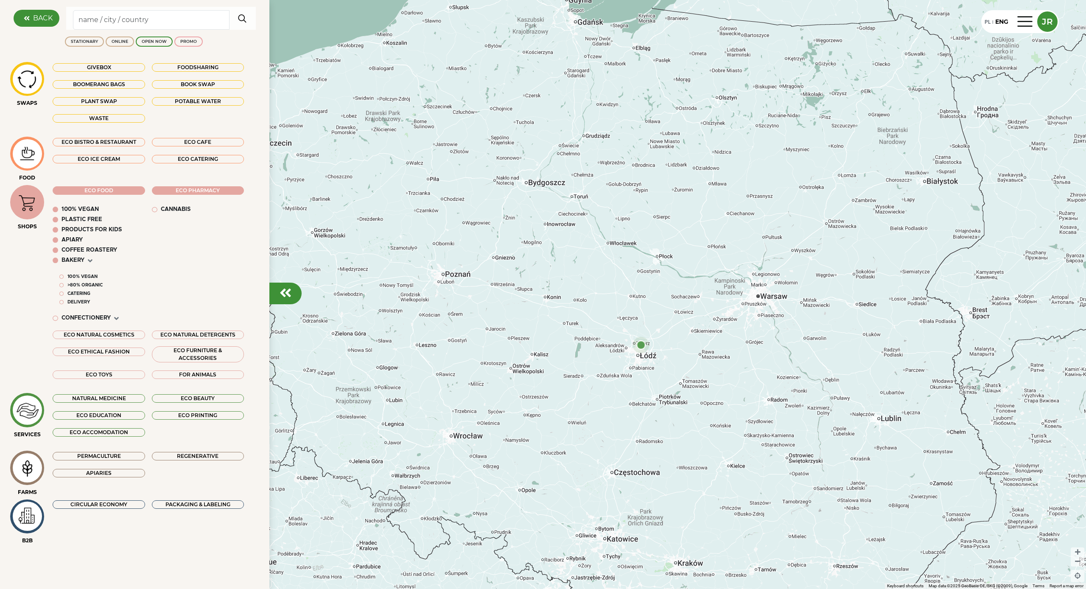
click at [82, 274] on div "100% vegan" at bounding box center [82, 276] width 30 height 7
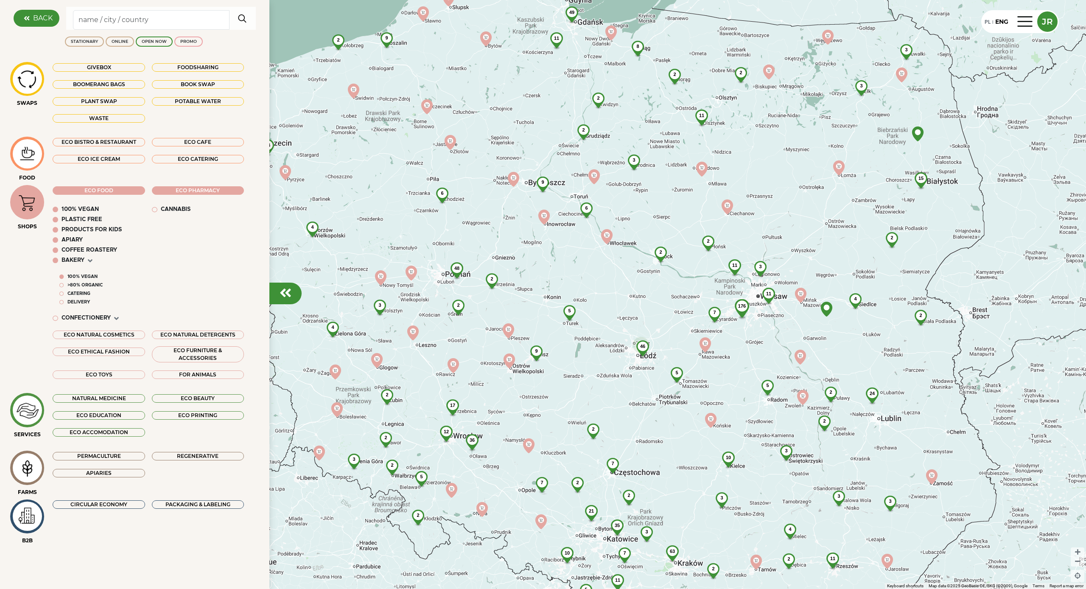
click at [82, 282] on div ">80% Organic" at bounding box center [84, 285] width 35 height 7
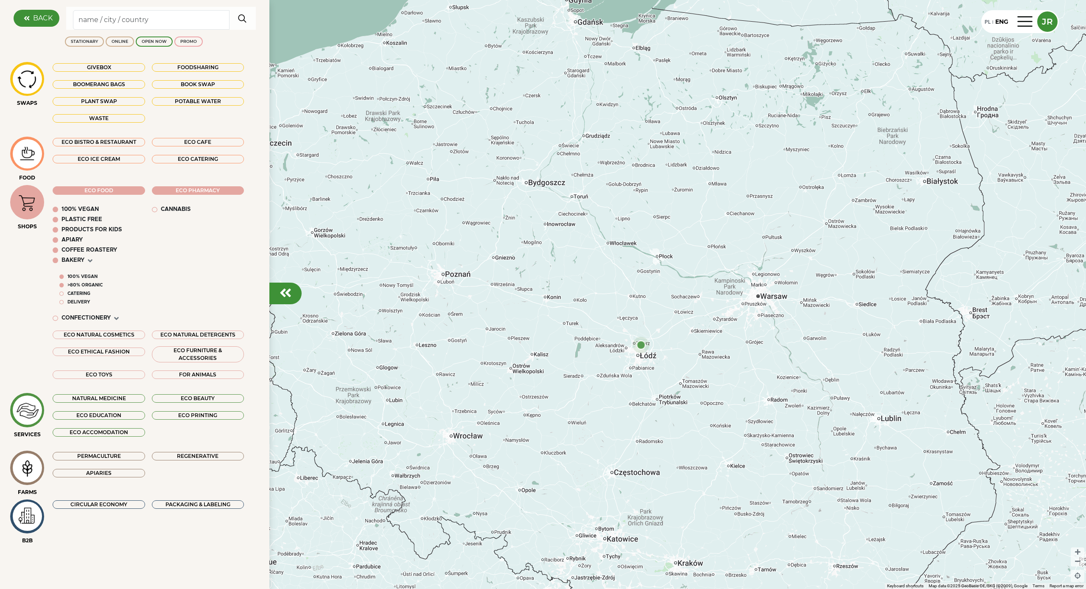
click at [79, 292] on div "Catering" at bounding box center [78, 293] width 23 height 7
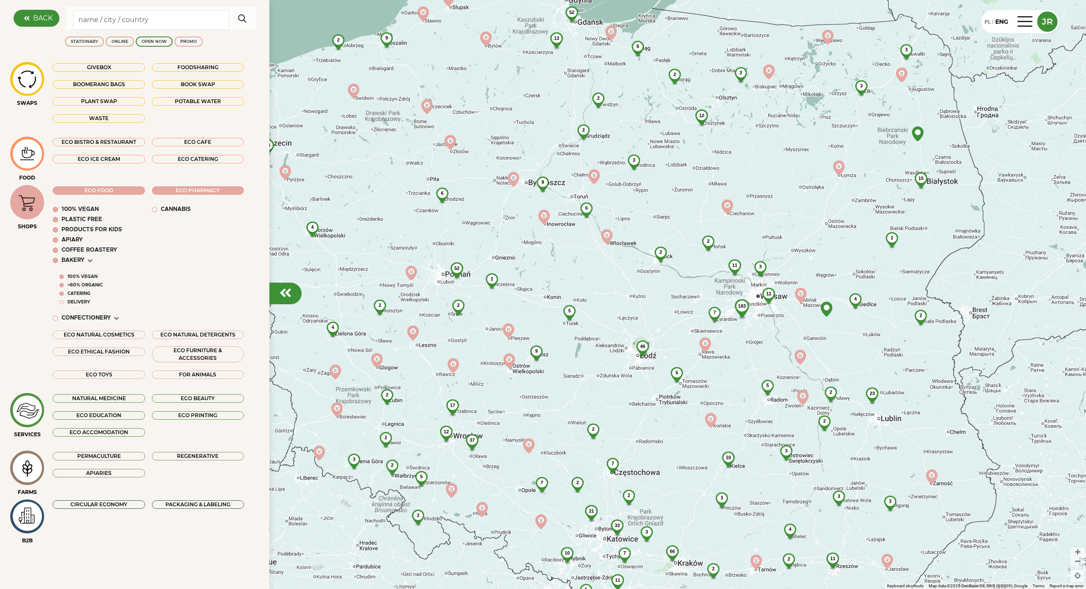
click at [79, 299] on div "Delivery" at bounding box center [78, 302] width 22 height 7
click at [83, 314] on div "CONFECTIONERY" at bounding box center [85, 318] width 49 height 8
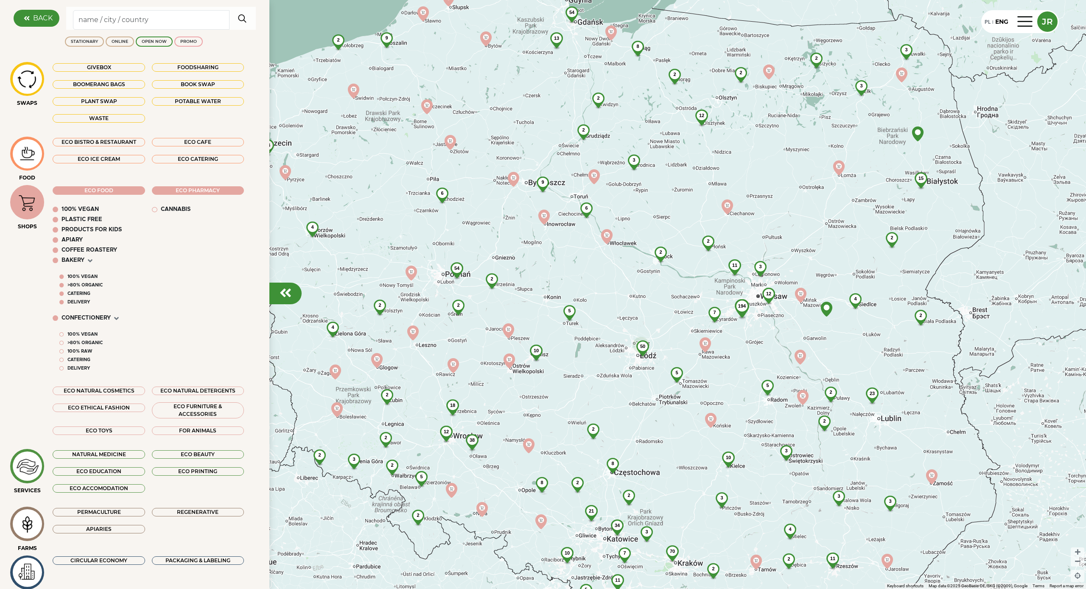
click at [14, 205] on img at bounding box center [27, 202] width 28 height 27
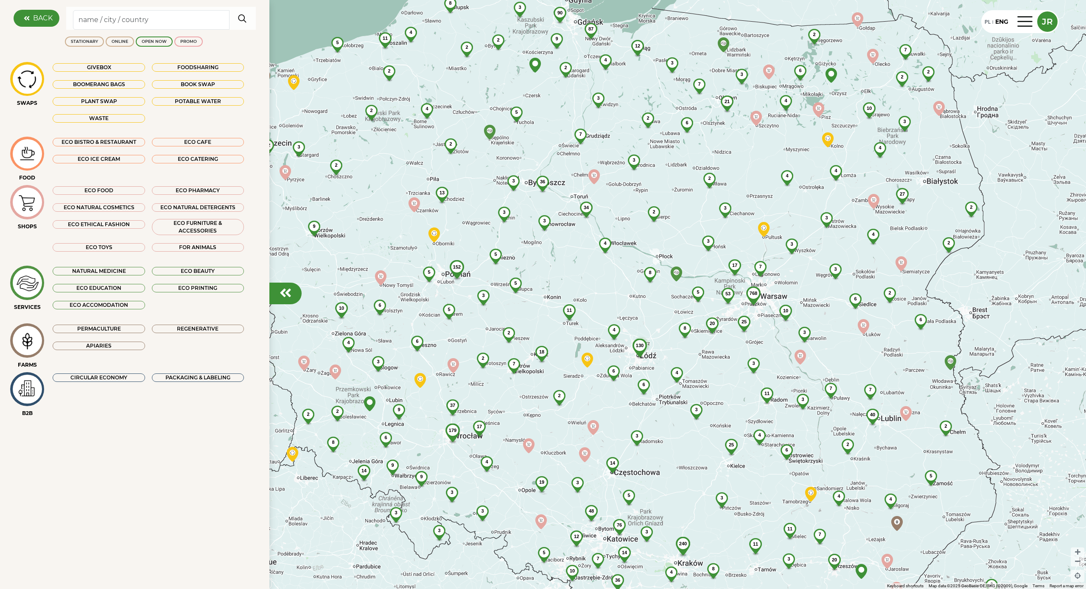
click at [29, 404] on div at bounding box center [27, 389] width 34 height 34
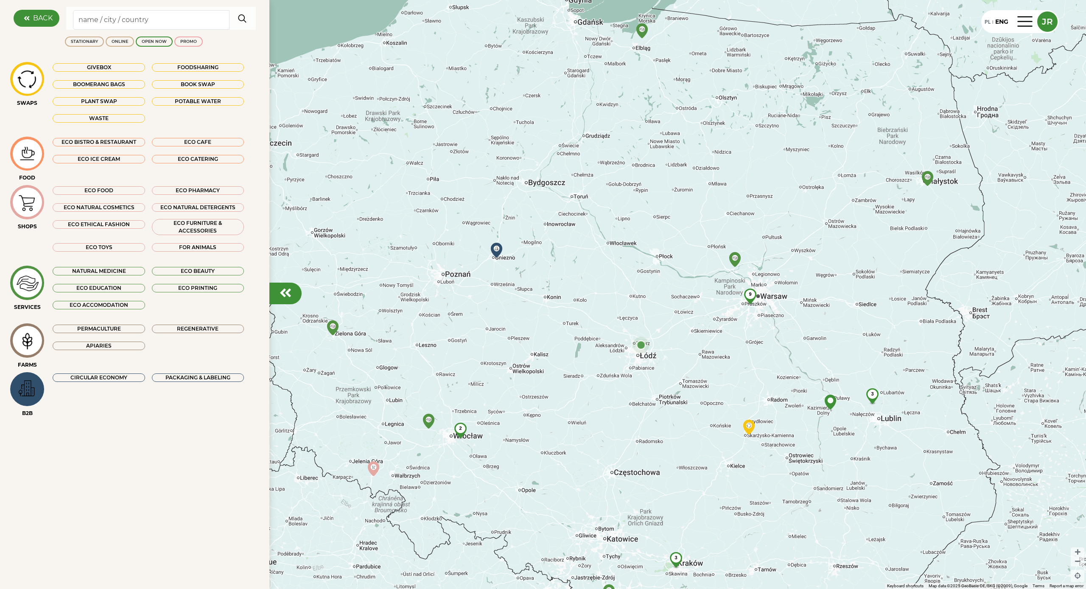
click at [125, 374] on div "CIRCULAR ECONOMY" at bounding box center [99, 377] width 92 height 8
click at [107, 380] on div "CIRCULAR ECONOMY" at bounding box center [99, 377] width 92 height 8
click at [171, 380] on div "PACKAGING & LABELING" at bounding box center [198, 377] width 92 height 8
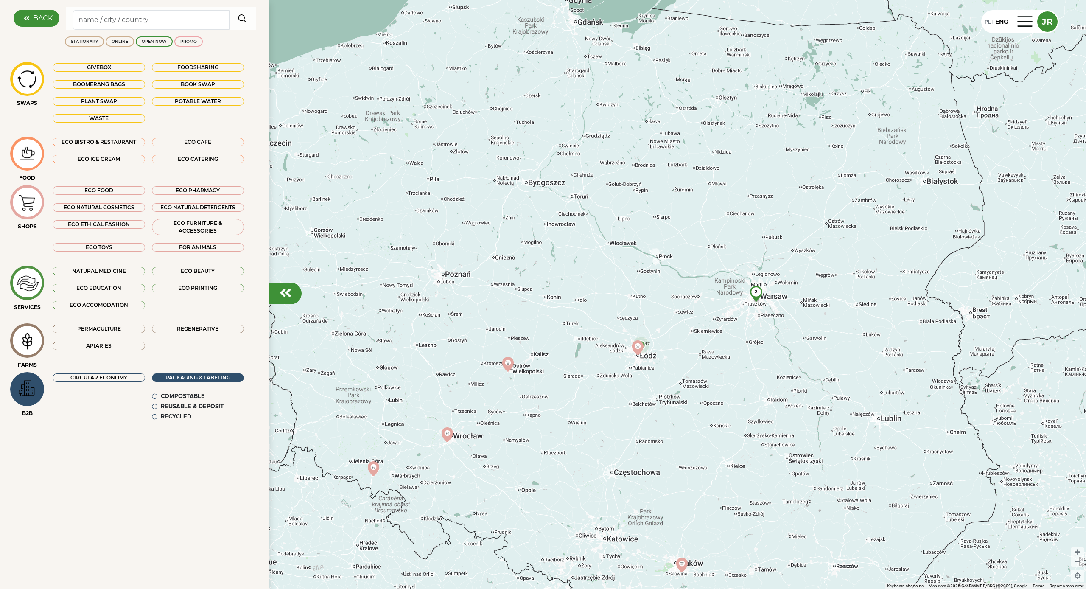
click at [44, 391] on div at bounding box center [27, 389] width 34 height 34
click at [27, 196] on img at bounding box center [27, 202] width 28 height 27
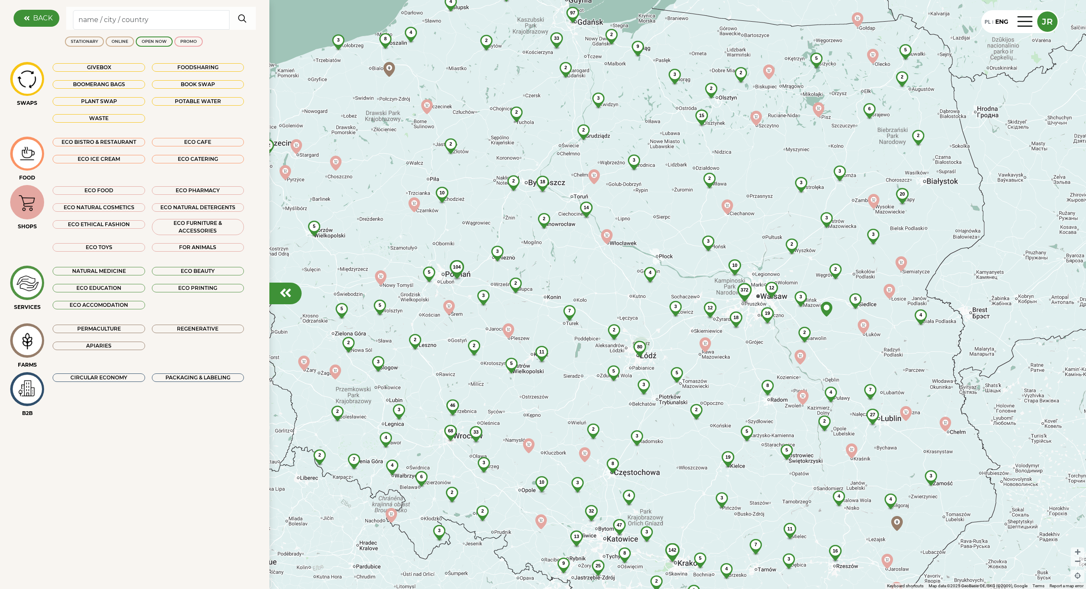
click at [33, 214] on img at bounding box center [27, 202] width 28 height 27
click at [30, 344] on img at bounding box center [27, 340] width 28 height 27
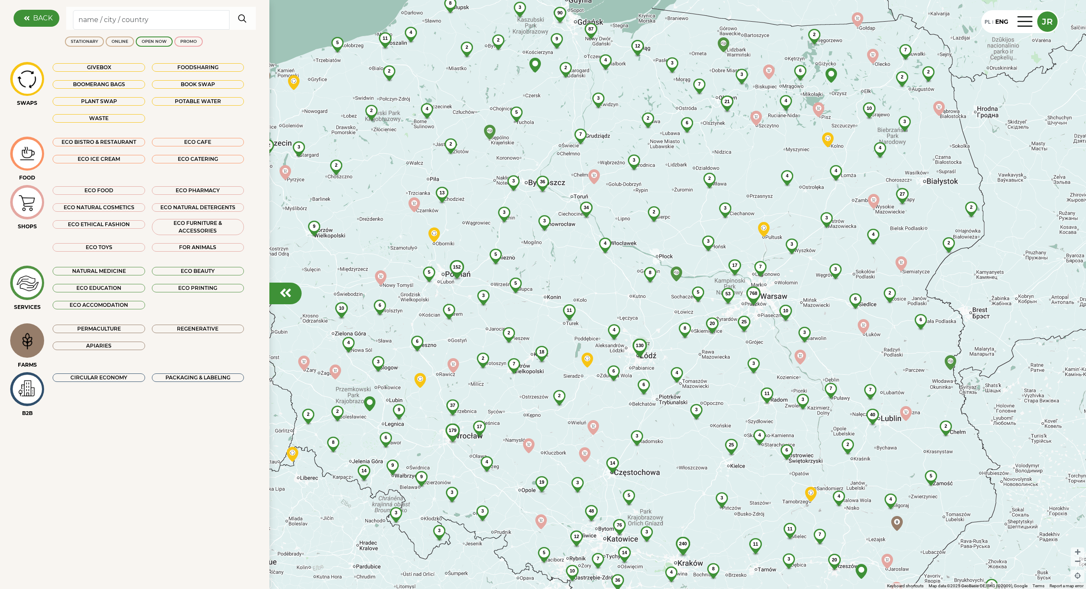
click at [23, 339] on img at bounding box center [27, 340] width 28 height 27
click at [23, 342] on img at bounding box center [27, 340] width 28 height 27
click at [28, 330] on img at bounding box center [27, 340] width 28 height 27
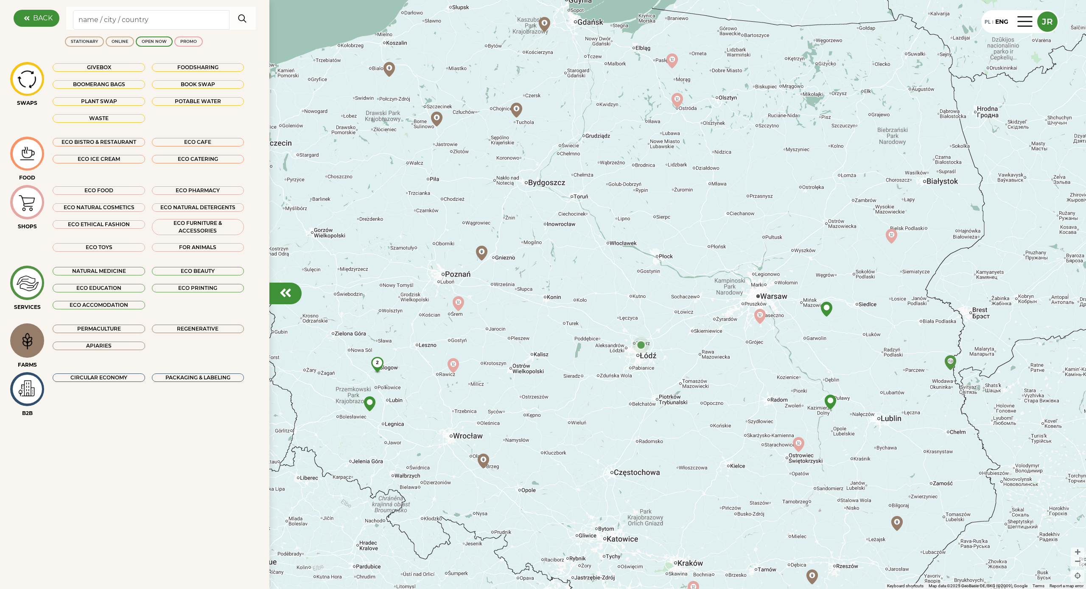
click at [130, 329] on div "Permaculture" at bounding box center [99, 328] width 92 height 8
click at [161, 333] on div "Regenerative" at bounding box center [197, 328] width 99 height 10
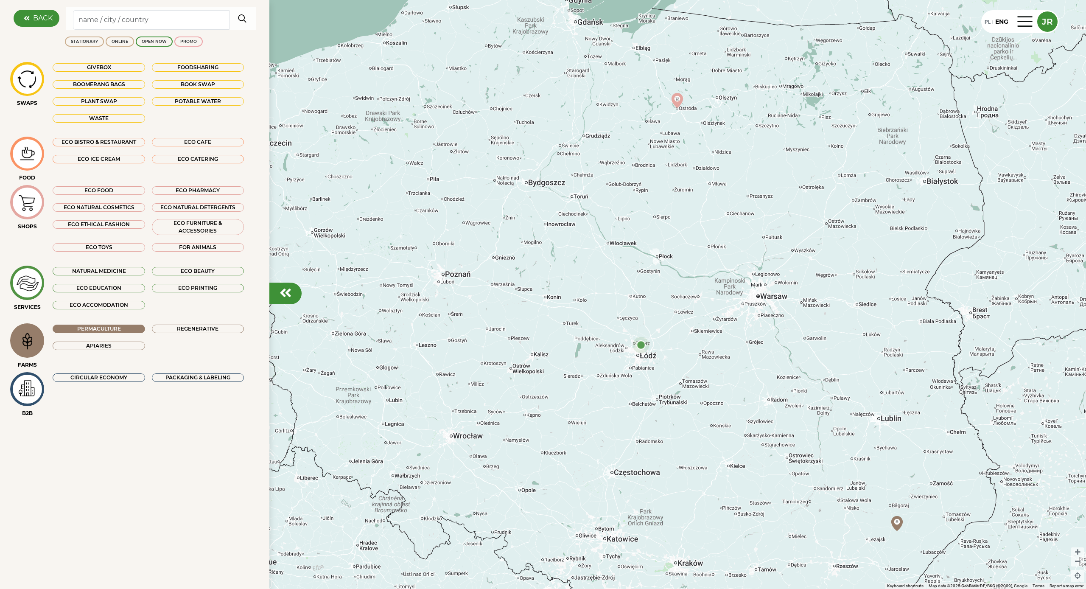
click at [179, 327] on div "Regenerative" at bounding box center [198, 328] width 92 height 8
drag, startPoint x: 124, startPoint y: 346, endPoint x: 178, endPoint y: 342, distance: 54.4
click at [124, 346] on div "Apiaries" at bounding box center [99, 345] width 92 height 8
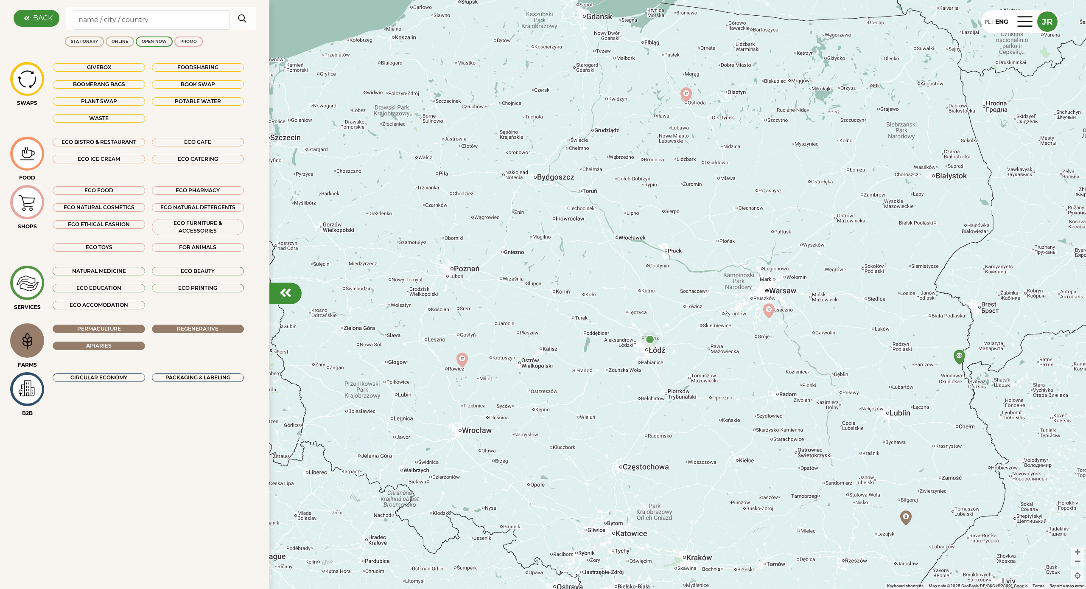
drag, startPoint x: 636, startPoint y: 319, endPoint x: 645, endPoint y: 315, distance: 10.8
click at [645, 315] on div at bounding box center [543, 294] width 1086 height 589
click at [156, 330] on div "Regenerative" at bounding box center [198, 328] width 92 height 8
click at [125, 327] on div "Permaculture" at bounding box center [99, 328] width 92 height 8
click at [126, 342] on div "Apiaries" at bounding box center [99, 345] width 92 height 8
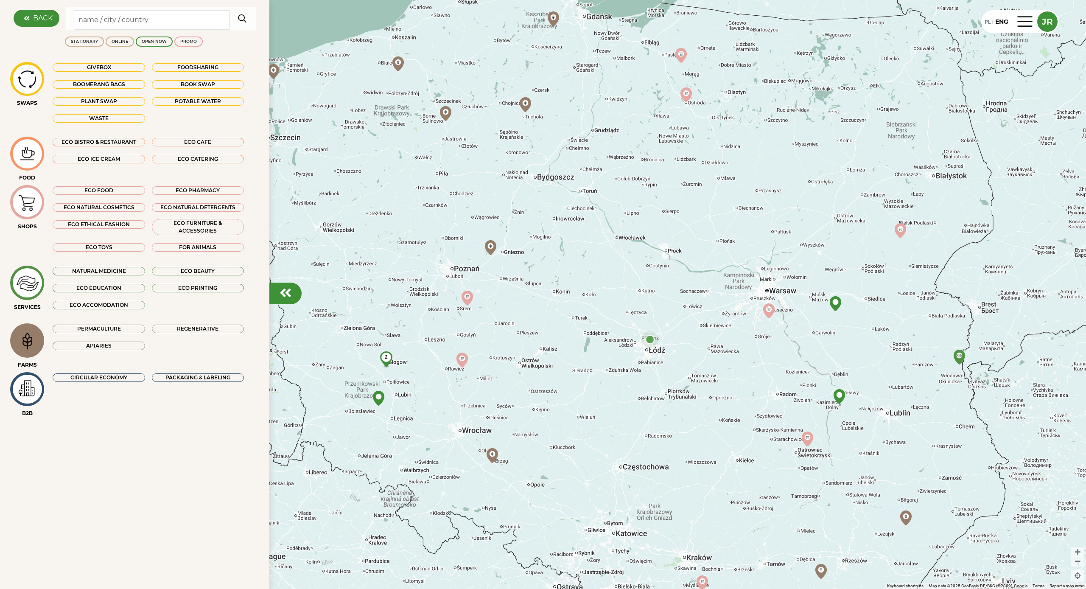
click at [140, 343] on div "Apiaries" at bounding box center [99, 345] width 92 height 8
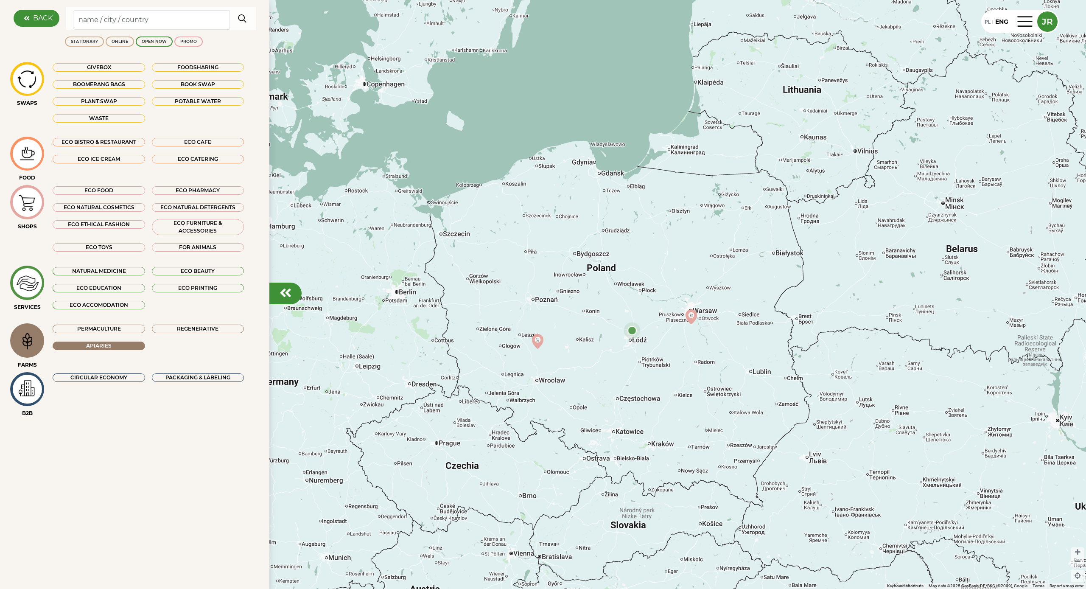
click at [168, 328] on div "Regenerative" at bounding box center [198, 328] width 92 height 8
click at [116, 330] on div "Permaculture" at bounding box center [99, 328] width 92 height 8
click at [125, 357] on div "Permaculture Regenerative Apiaries" at bounding box center [153, 341] width 218 height 37
click at [128, 346] on div "Apiaries" at bounding box center [99, 345] width 92 height 8
click at [182, 327] on div "Regenerative" at bounding box center [198, 328] width 92 height 8
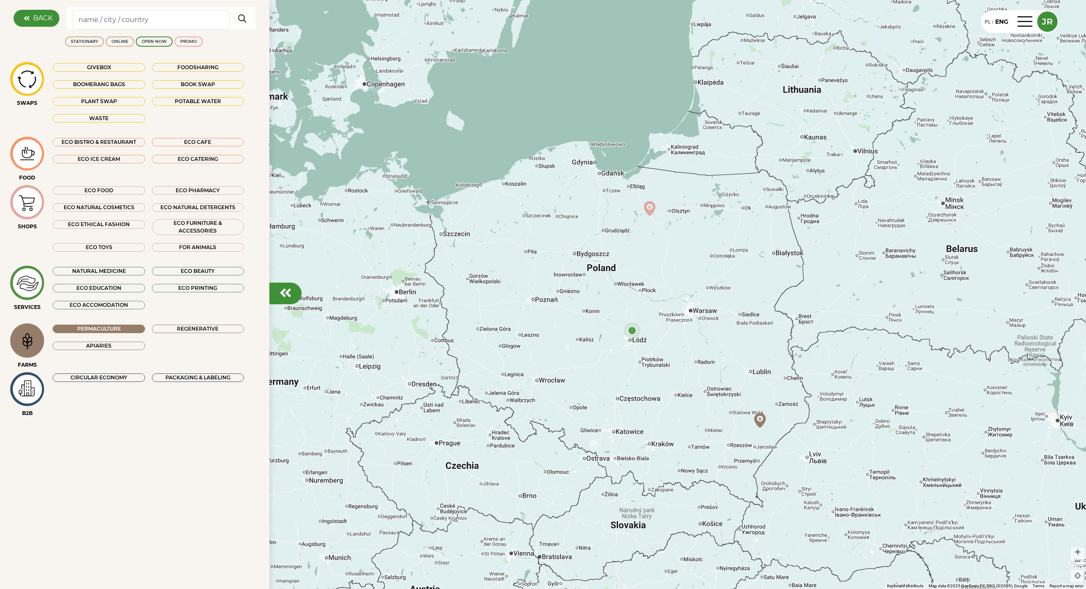
click at [134, 325] on div "Permaculture" at bounding box center [99, 328] width 92 height 8
click at [199, 326] on div "Regenerative" at bounding box center [198, 328] width 92 height 8
click at [142, 343] on div "Apiaries" at bounding box center [99, 345] width 92 height 8
click at [168, 330] on div "Regenerative" at bounding box center [198, 328] width 92 height 8
click at [131, 347] on div "Apiaries" at bounding box center [99, 345] width 92 height 8
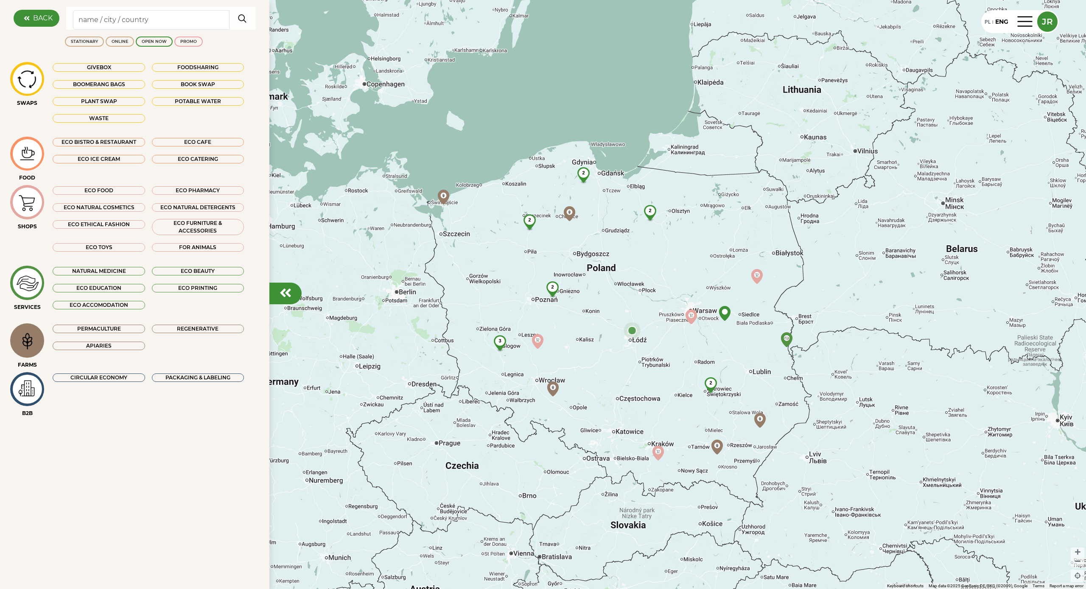
click at [45, 338] on div "Permaculture Regenerative Apiaries" at bounding box center [153, 341] width 218 height 37
click at [570, 214] on img at bounding box center [569, 213] width 15 height 15
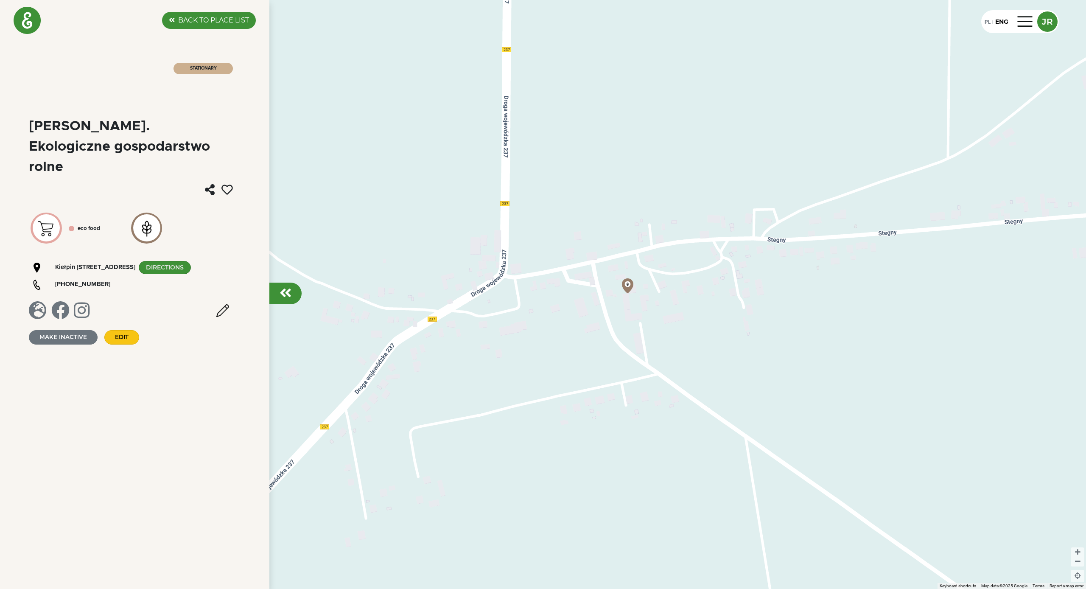
click at [296, 294] on div at bounding box center [285, 293] width 32 height 22
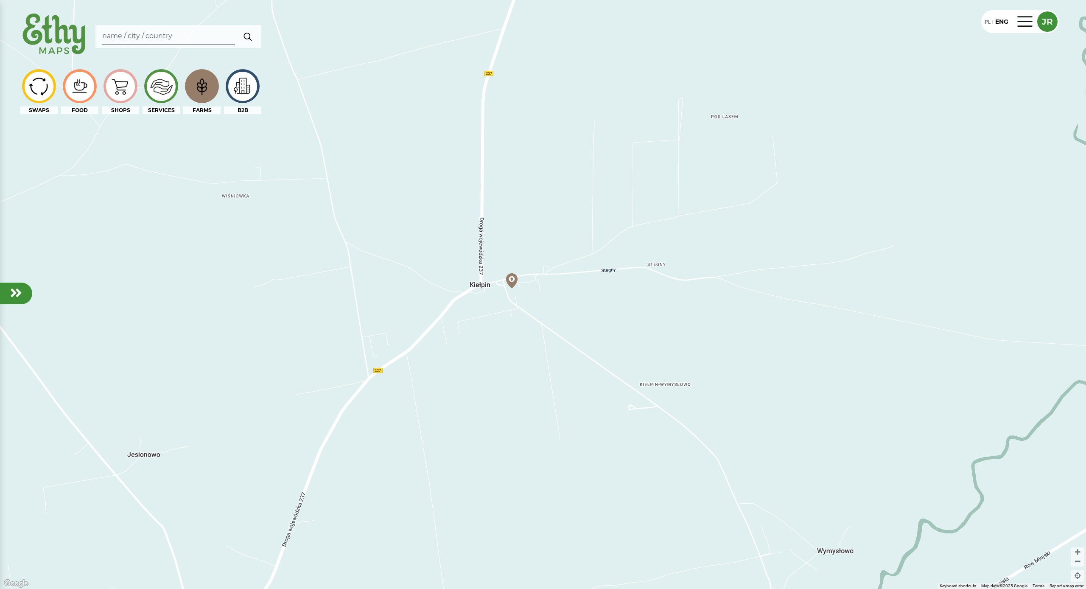
click at [200, 85] on img at bounding box center [201, 86] width 28 height 27
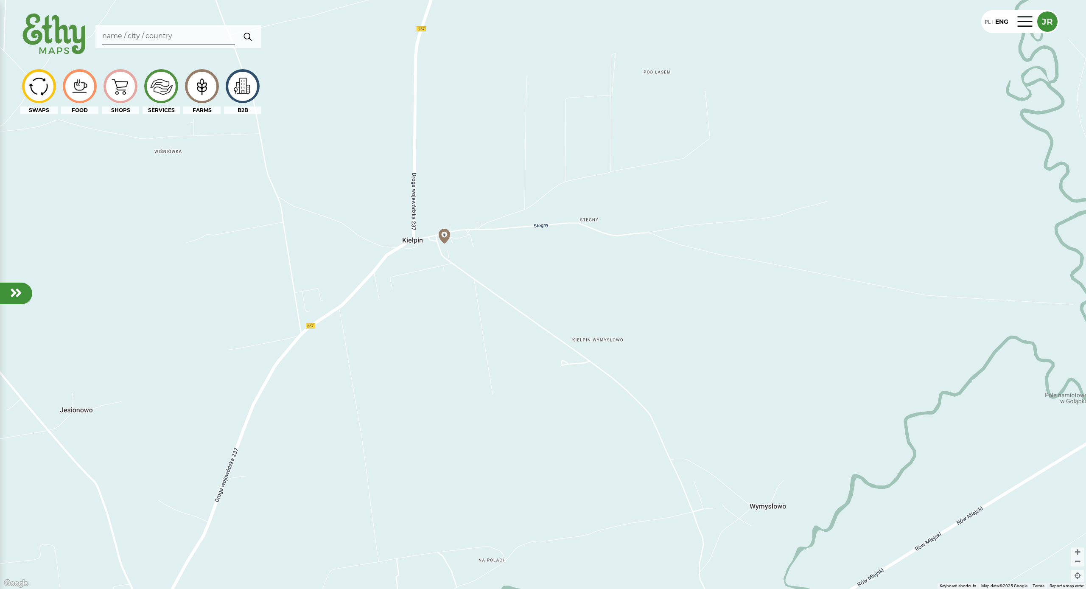
drag, startPoint x: 492, startPoint y: 310, endPoint x: 425, endPoint y: 264, distance: 81.4
click at [424, 265] on div at bounding box center [543, 294] width 1086 height 589
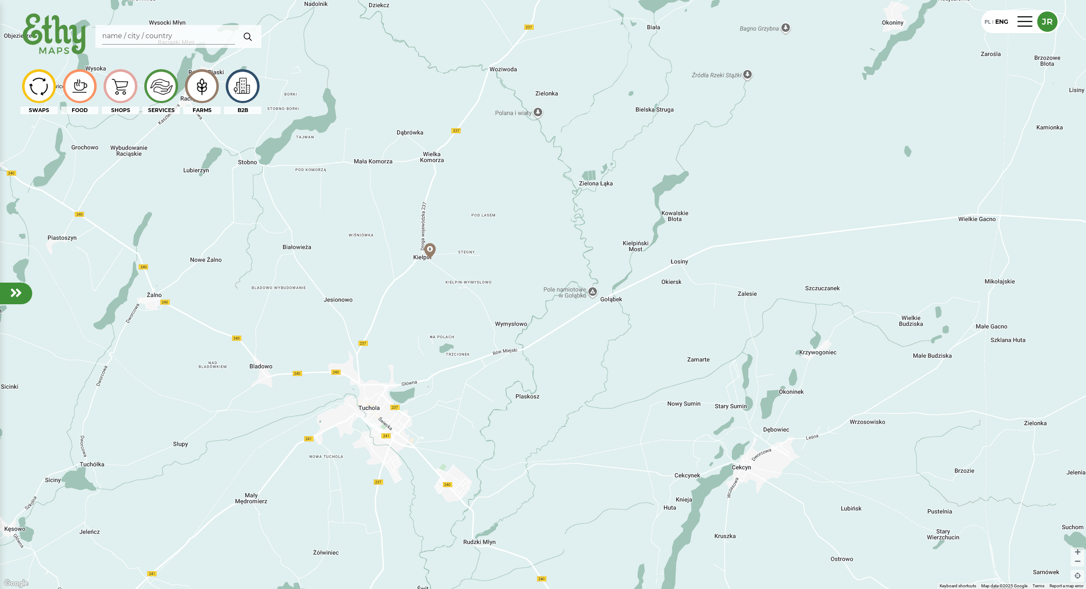
click at [17, 291] on em at bounding box center [16, 293] width 12 height 14
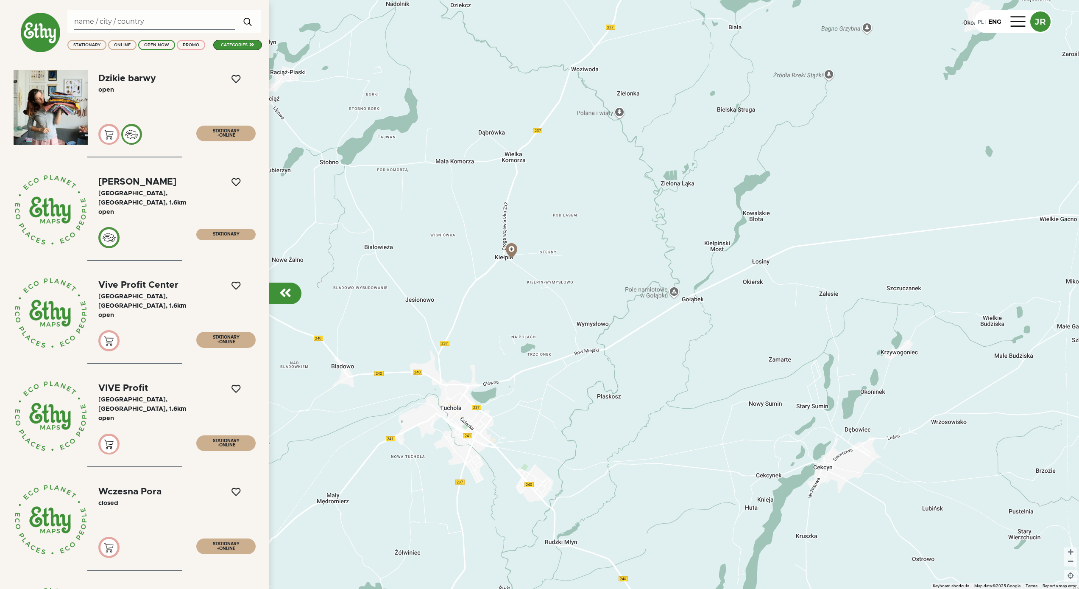
click at [248, 47] on div "categories" at bounding box center [237, 45] width 49 height 10
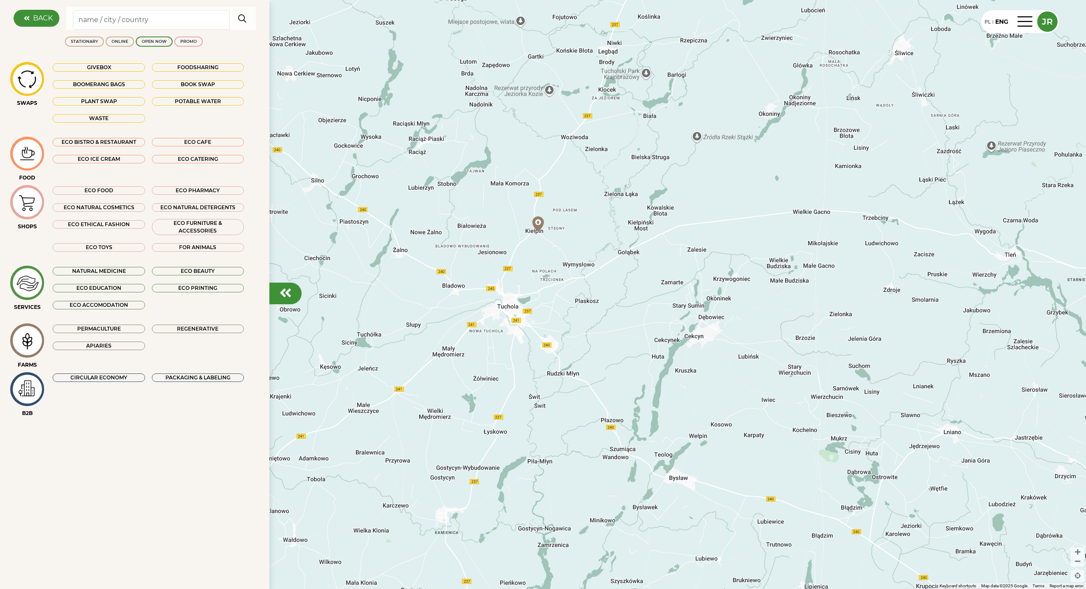
click at [17, 25] on div "BACK" at bounding box center [135, 18] width 242 height 23
click at [28, 21] on icon at bounding box center [26, 18] width 13 height 7
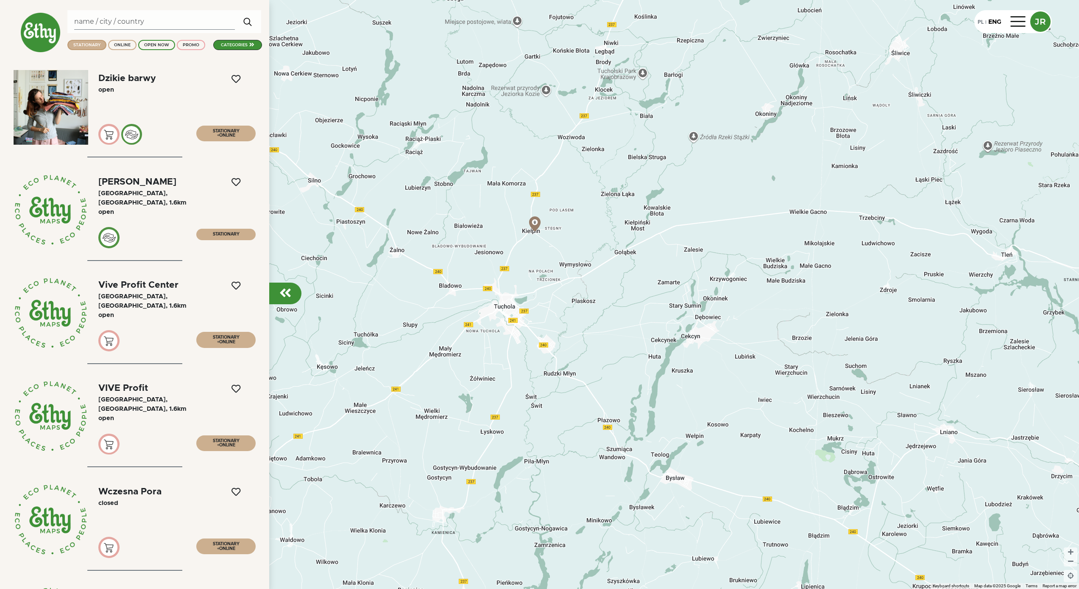
click at [94, 48] on div "STATIONARY" at bounding box center [86, 45] width 39 height 10
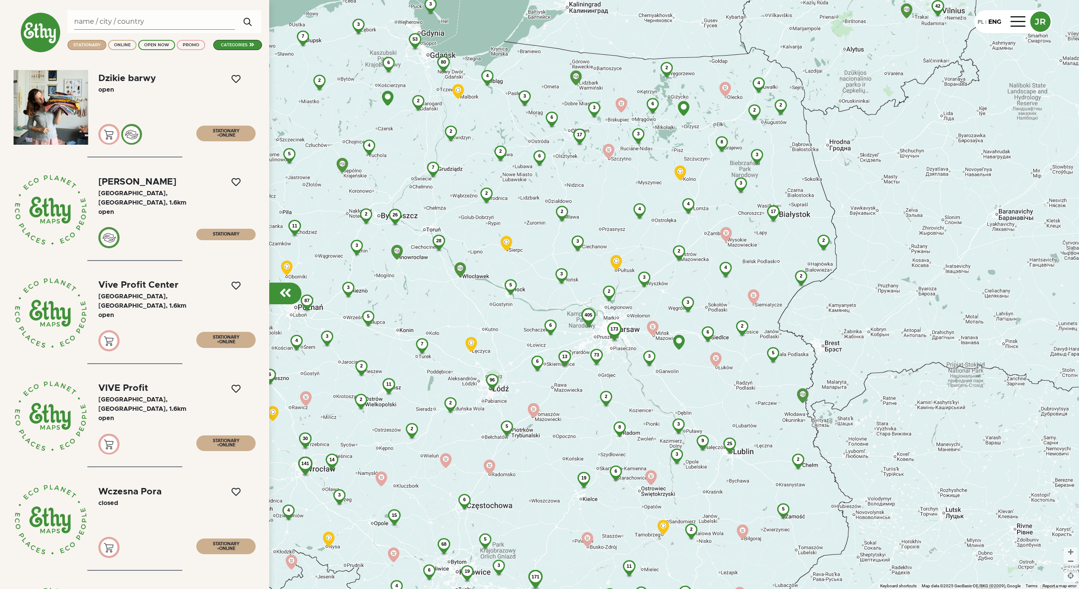
click at [88, 47] on div "STATIONARY" at bounding box center [86, 45] width 39 height 10
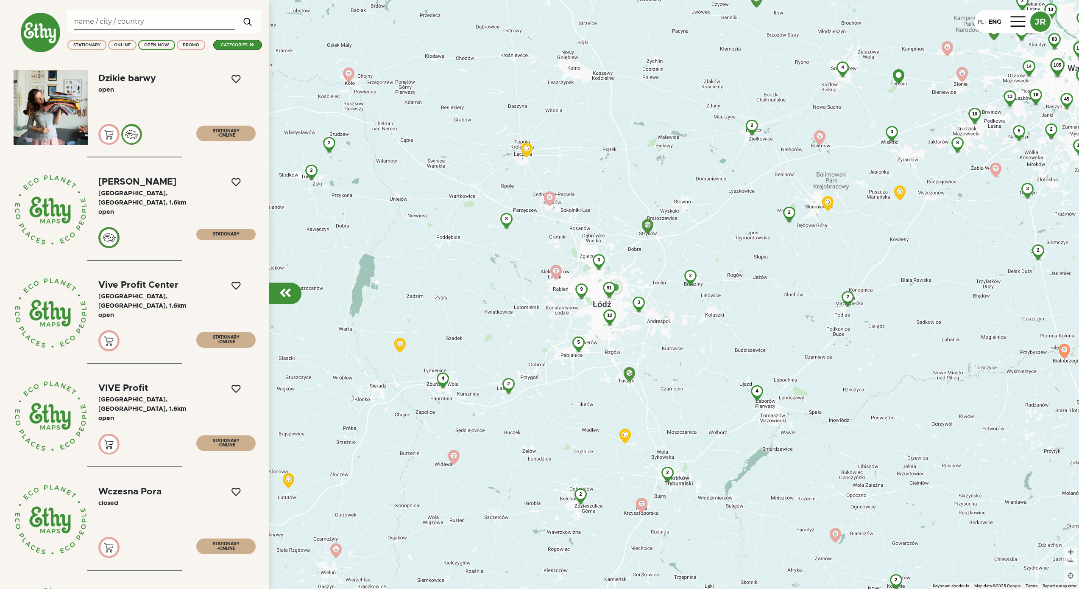
drag, startPoint x: 612, startPoint y: 308, endPoint x: 656, endPoint y: 312, distance: 45.1
click at [658, 313] on div "91 12 3 9 3 5 2 3 2 4 2 2 4 2 2 2 4 3 2 2 8 3 10 2 3 2 6 14 5 13 16 2 14 2 15 4…" at bounding box center [539, 294] width 1079 height 589
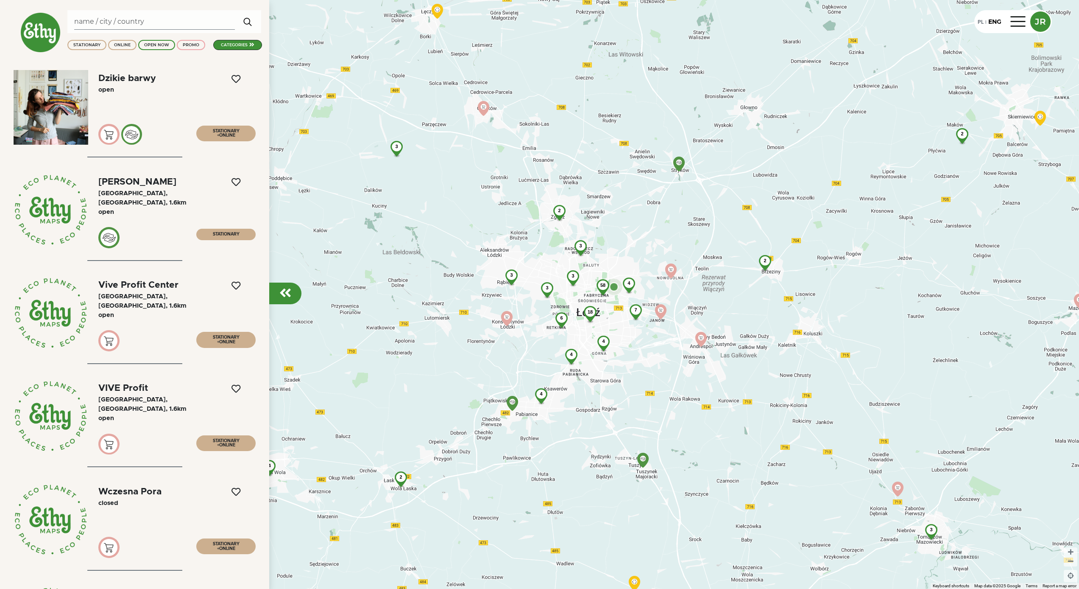
drag, startPoint x: 600, startPoint y: 319, endPoint x: 615, endPoint y: 323, distance: 15.3
click at [616, 324] on div "58 4 7 18 3 4 3 6 3 4 2 3 4 2 3 2 2 4 3 3" at bounding box center [539, 294] width 1079 height 589
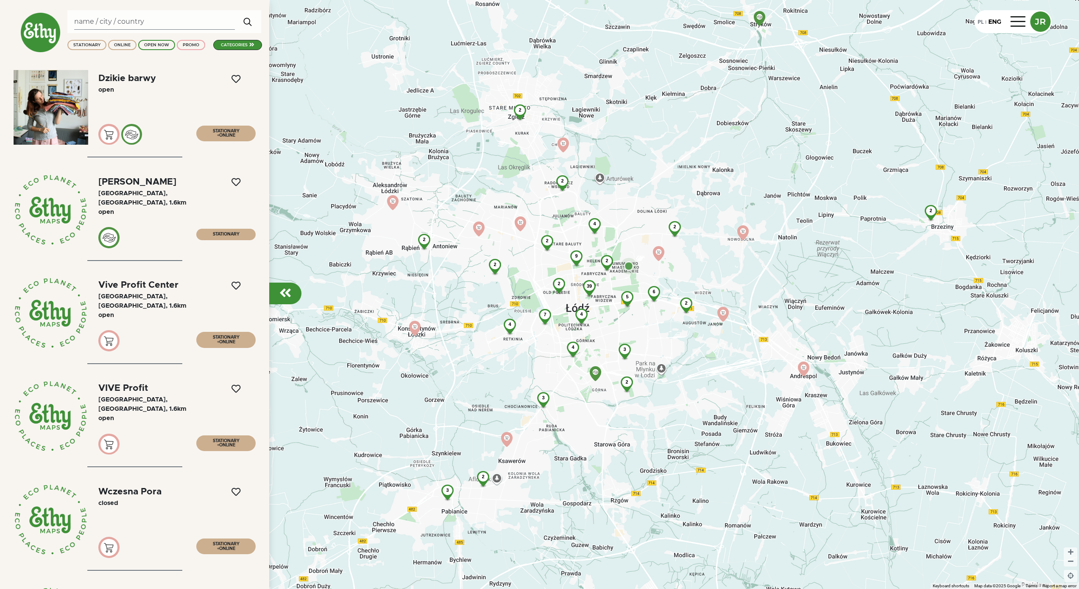
drag, startPoint x: 591, startPoint y: 308, endPoint x: 611, endPoint y: 321, distance: 24.2
click at [611, 321] on div "2 5 6 39 9 4 2 4 2 2 3 2 7 4 2 2 4 2 3 2 2 2 3 2 3" at bounding box center [539, 294] width 1079 height 589
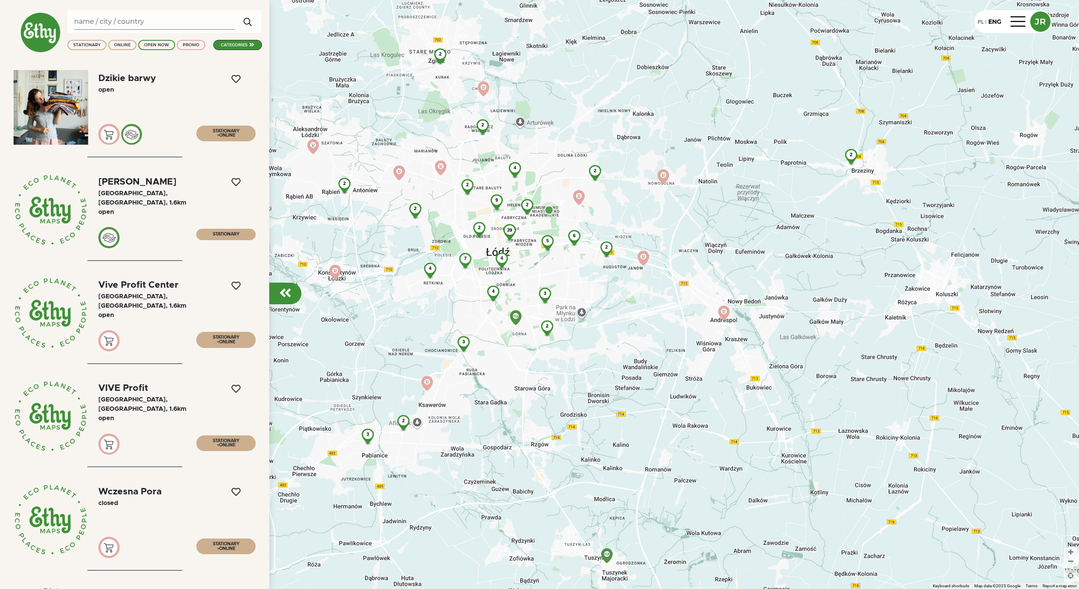
drag, startPoint x: 404, startPoint y: 126, endPoint x: 464, endPoint y: 170, distance: 74.9
click at [464, 170] on div "2 5 6 39 9 4 2 4 2 2 3 2 7 4 2 2 4 2 3 2 2 2 3 2 2" at bounding box center [539, 294] width 1079 height 589
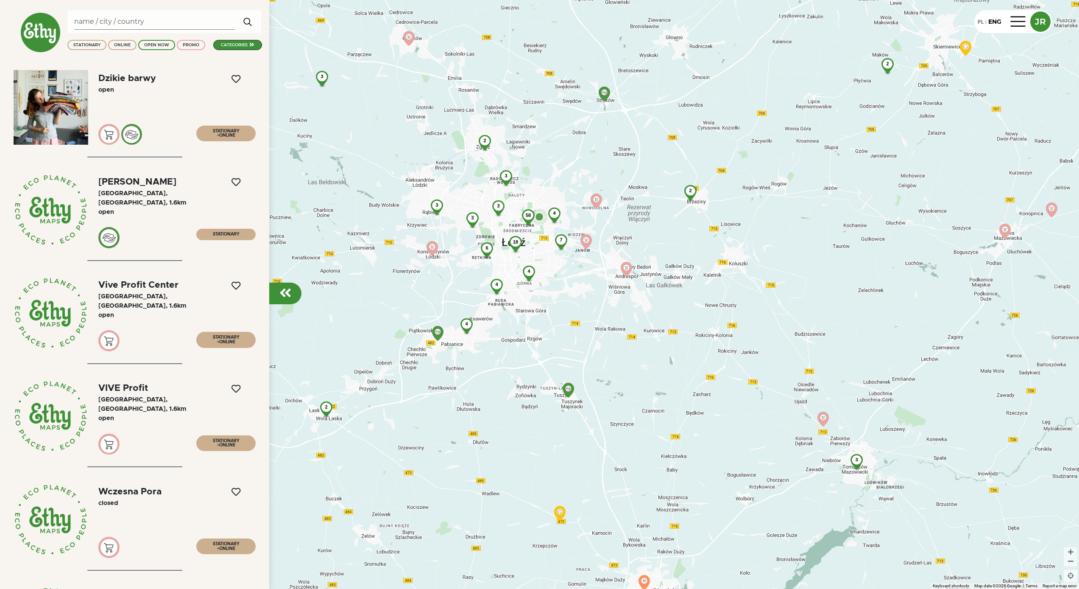
drag, startPoint x: 437, startPoint y: 140, endPoint x: 486, endPoint y: 187, distance: 68.4
click at [486, 187] on div "58 4 7 18 3 4 3 6 3 4 2 3 4 2 3 2 2 4 3 2" at bounding box center [539, 294] width 1079 height 589
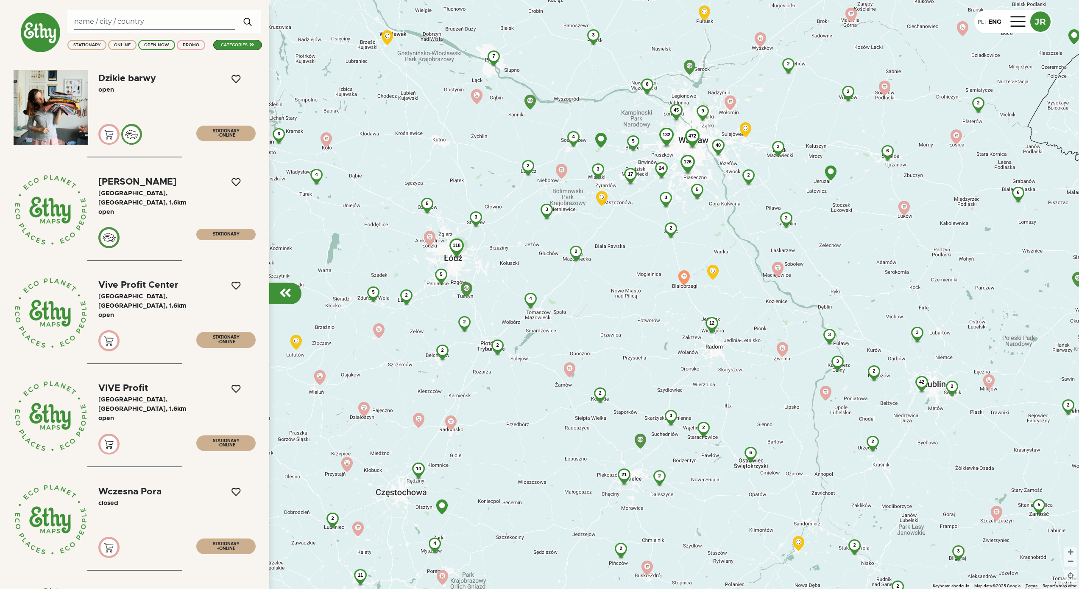
drag, startPoint x: 545, startPoint y: 173, endPoint x: 536, endPoint y: 232, distance: 59.3
click at [537, 233] on div "118 5 3 5 2 2 4 3 5 2 2 2 2 4 3 4 17 7 17 2 5 3 2 6 24 14 132 2 126 5 8 3 45 47…" at bounding box center [539, 294] width 1079 height 589
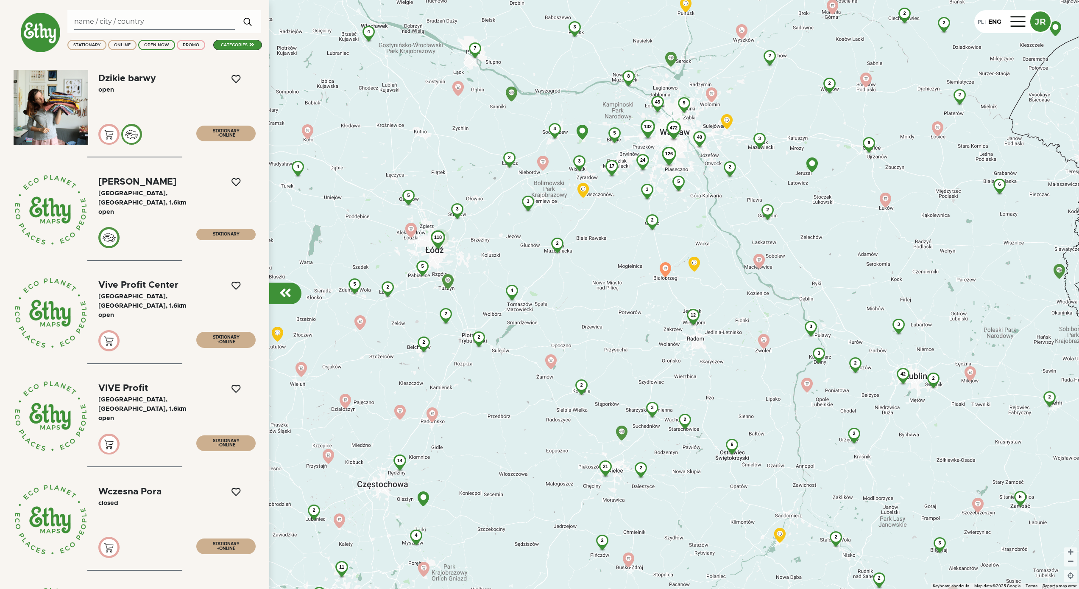
drag, startPoint x: 515, startPoint y: 223, endPoint x: 505, endPoint y: 221, distance: 10.0
click at [505, 221] on div "118 5 3 5 2 2 4 3 5 2 2 2 2 4 3 4 17 7 17 2 5 3 2 6 24 4 14 132 2 126 5 8 3 45 …" at bounding box center [539, 294] width 1079 height 589
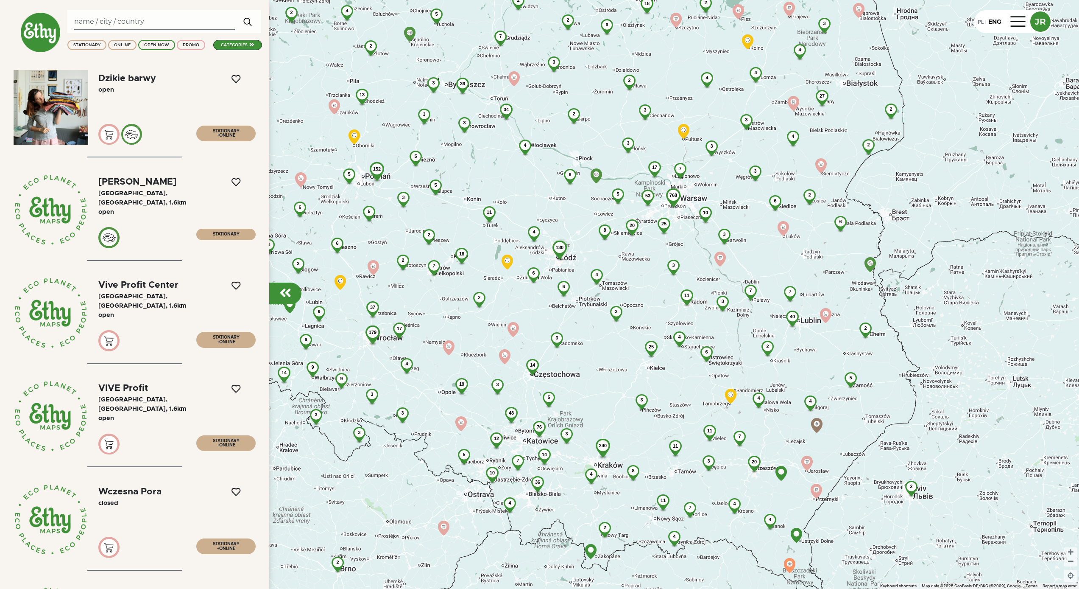
drag, startPoint x: 570, startPoint y: 222, endPoint x: 642, endPoint y: 251, distance: 77.6
click at [642, 251] on div "130 4 6 6 4 8 8 20 5 11 3 3 2 18 53 25 4 3 14 768 17 3 7 2 25 2 11 5 7 34 4 10 …" at bounding box center [539, 294] width 1079 height 589
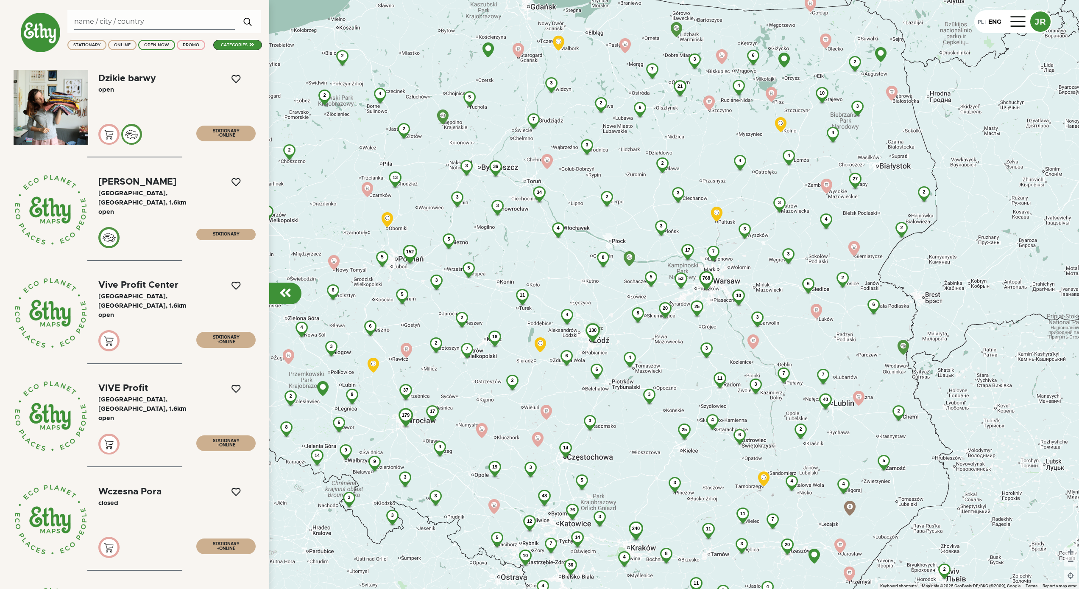
drag, startPoint x: 539, startPoint y: 215, endPoint x: 571, endPoint y: 281, distance: 73.0
click at [571, 281] on div "130 4 6 6 4 8 8 20 5 11 3 3 2 18 53 25 4 3 14 768 17 3 7 2 25 2 11 5 7 34 4 10 …" at bounding box center [539, 294] width 1079 height 589
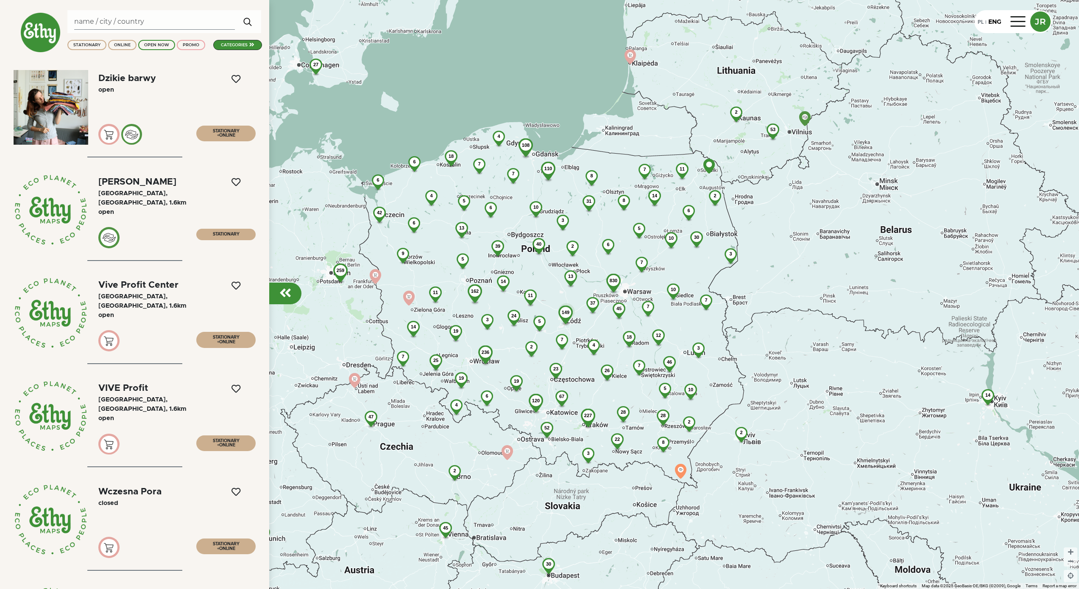
drag, startPoint x: 567, startPoint y: 274, endPoint x: 591, endPoint y: 268, distance: 24.1
click at [591, 268] on div "149 7 5 37 13 11 4 2 24 45 23 830 2 18 14 26 40 3 6 7 67 19 7 7 236 3 162 120 3…" at bounding box center [539, 294] width 1079 height 589
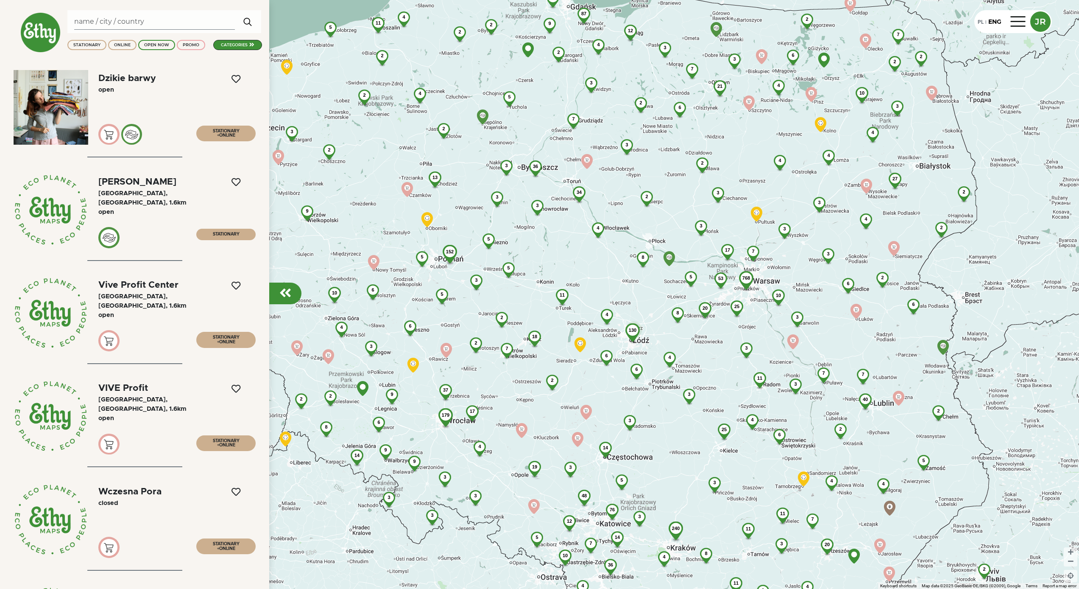
drag, startPoint x: 587, startPoint y: 262, endPoint x: 579, endPoint y: 272, distance: 12.4
click at [579, 272] on div "130 4 6 6 4 8 8 20 5 11 3 3 2 18 53 25 4 3 14 768 17 3 7 2 25 2 11 5 7 34 4 10 …" at bounding box center [539, 294] width 1079 height 589
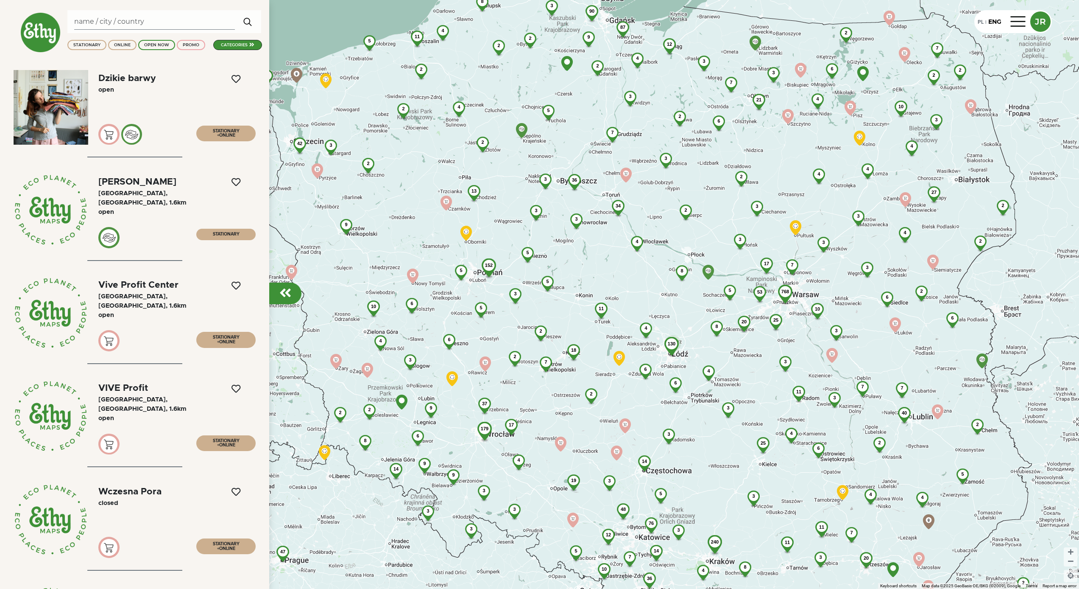
drag, startPoint x: 563, startPoint y: 217, endPoint x: 600, endPoint y: 227, distance: 38.3
click at [601, 229] on div "130 4 6 6 4 8 8 20 5 11 3 3 2 18 53 25 4 3 14 768 17 3 7 2 25 2 11 5 7 34 4 10 …" at bounding box center [539, 294] width 1079 height 589
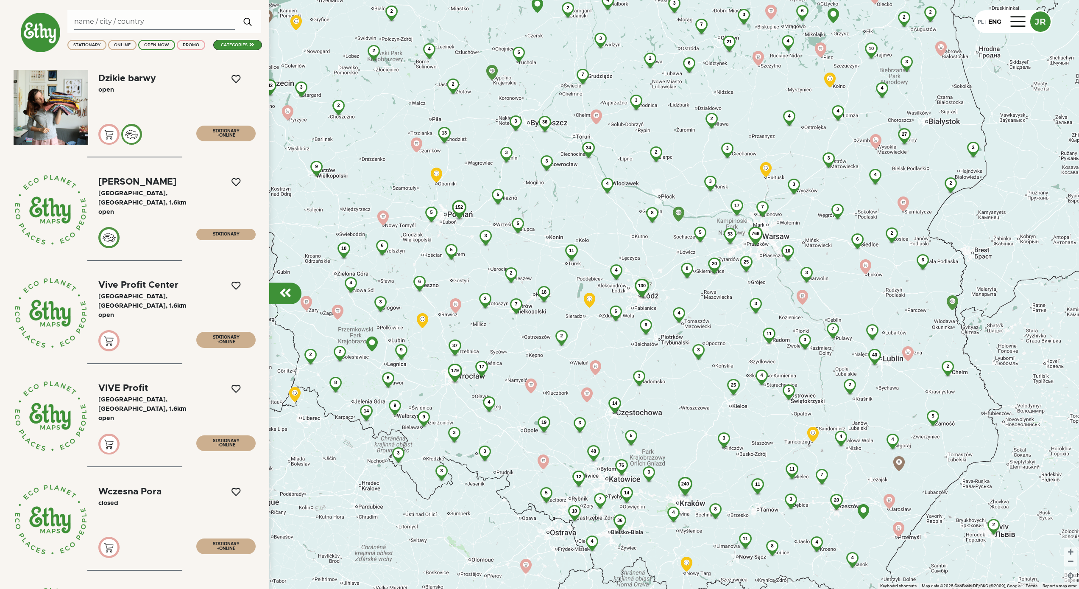
click at [574, 214] on div "130 4 6 6 4 8 8 20 5 11 3 3 2 18 53 25 4 3 14 768 17 3 7 2 25 2 11 5 7 34 4 10 …" at bounding box center [539, 294] width 1079 height 589
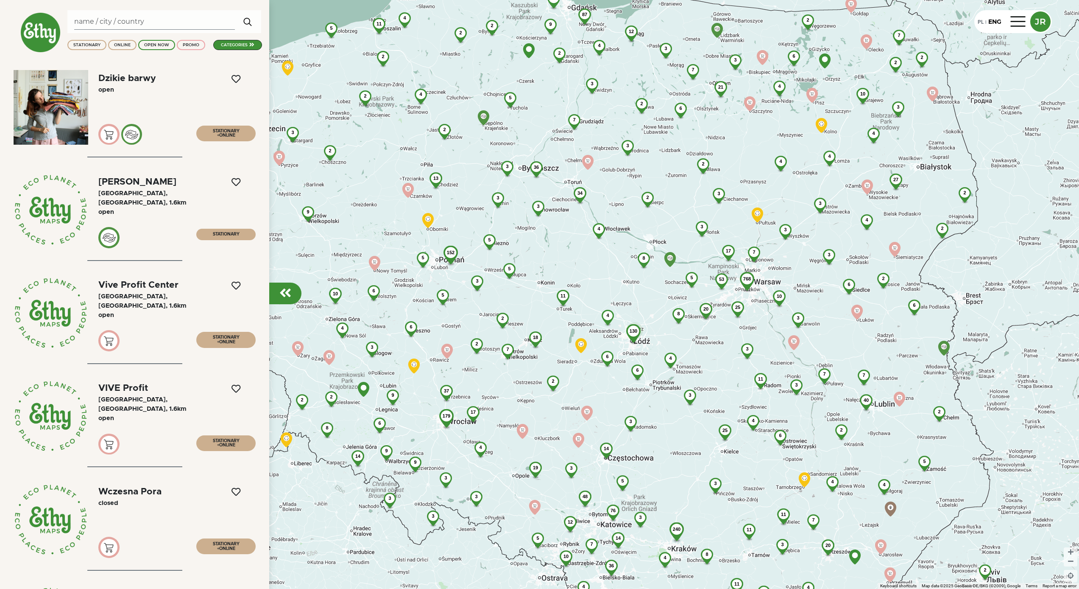
drag, startPoint x: 573, startPoint y: 209, endPoint x: 557, endPoint y: 232, distance: 28.6
click at [557, 232] on div "130 4 6 6 4 8 8 20 5 11 3 3 2 18 53 25 4 3 14 768 17 3 7 2 25 2 11 5 7 34 4 10 …" at bounding box center [539, 294] width 1079 height 589
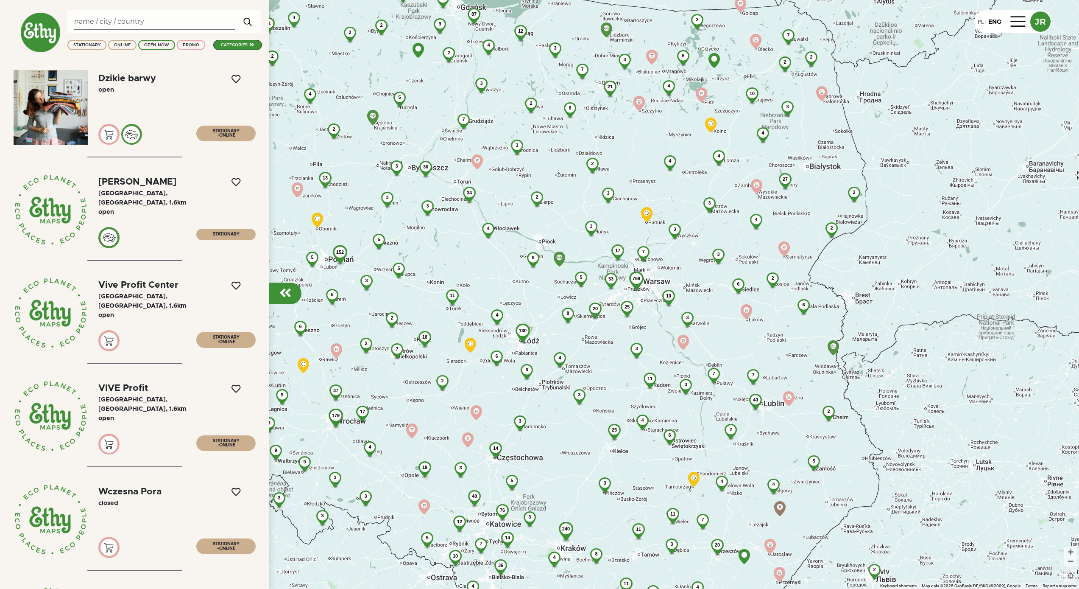
drag, startPoint x: 662, startPoint y: 271, endPoint x: 551, endPoint y: 271, distance: 111.5
click at [551, 271] on div "130 4 6 6 4 8 8 20 5 11 3 3 2 18 53 25 4 3 14 768 17 3 7 2 25 2 11 5 7 34 4 10 …" at bounding box center [539, 294] width 1079 height 589
